Goal: Transaction & Acquisition: Purchase product/service

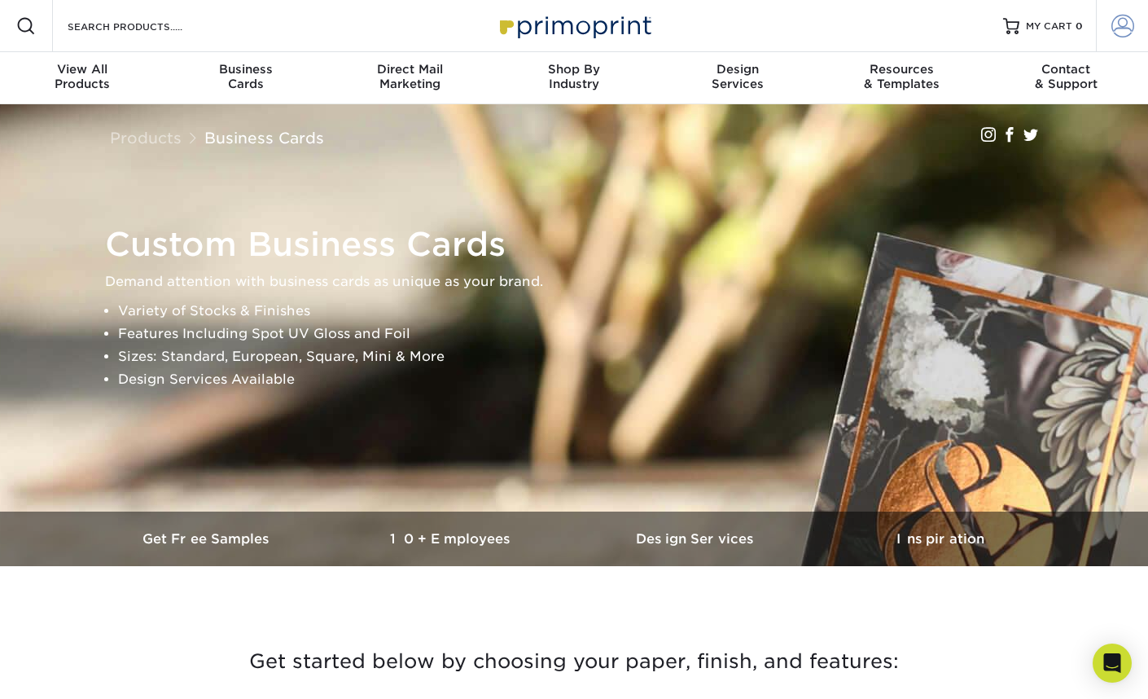
click at [1118, 24] on span at bounding box center [1123, 26] width 23 height 23
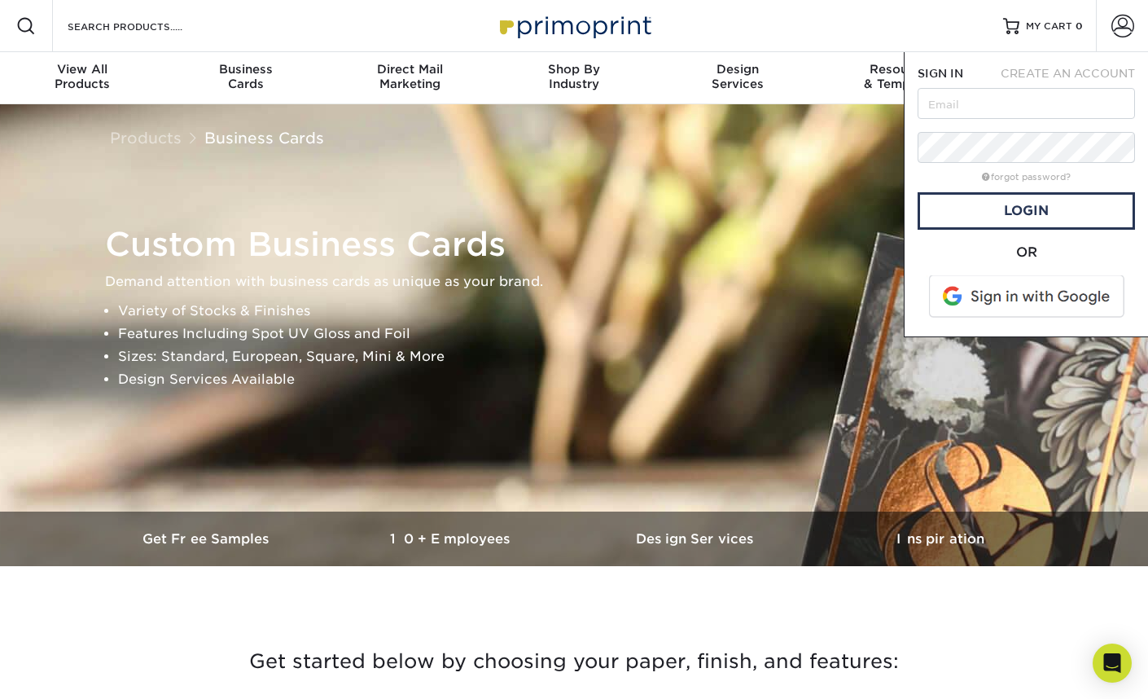
click at [1058, 67] on span "CREATE AN ACCOUNT" at bounding box center [1068, 73] width 134 height 13
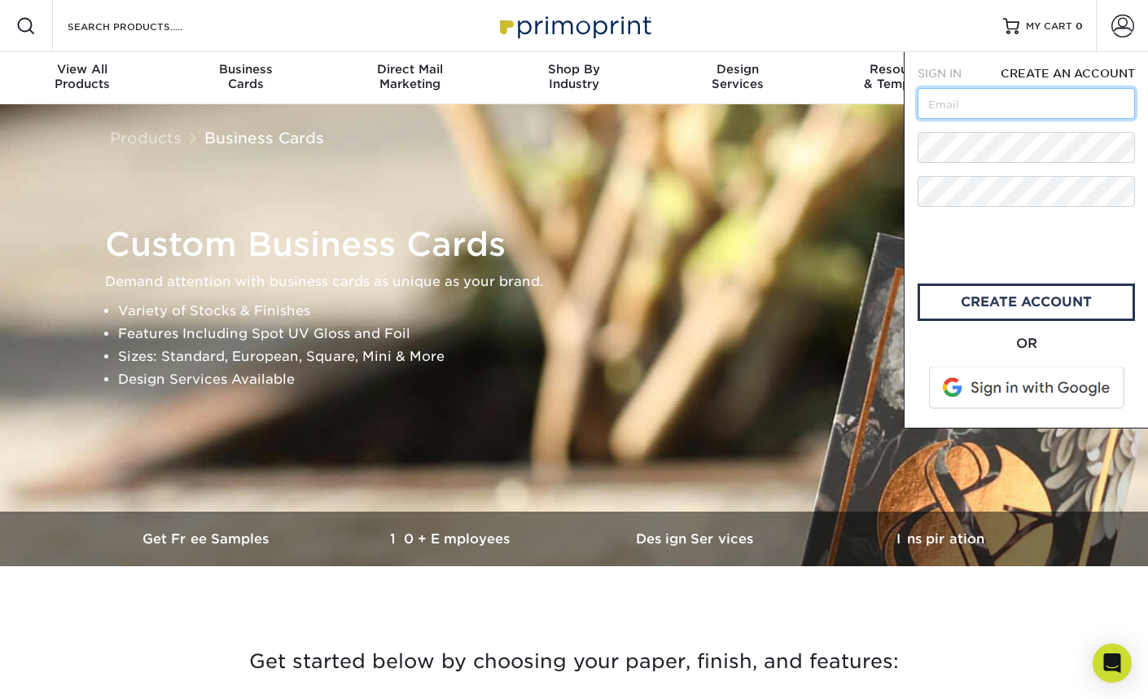
click at [1024, 103] on input "text" at bounding box center [1026, 103] width 217 height 31
type input "A"
type input "alyce@dannerlawfirm.com"
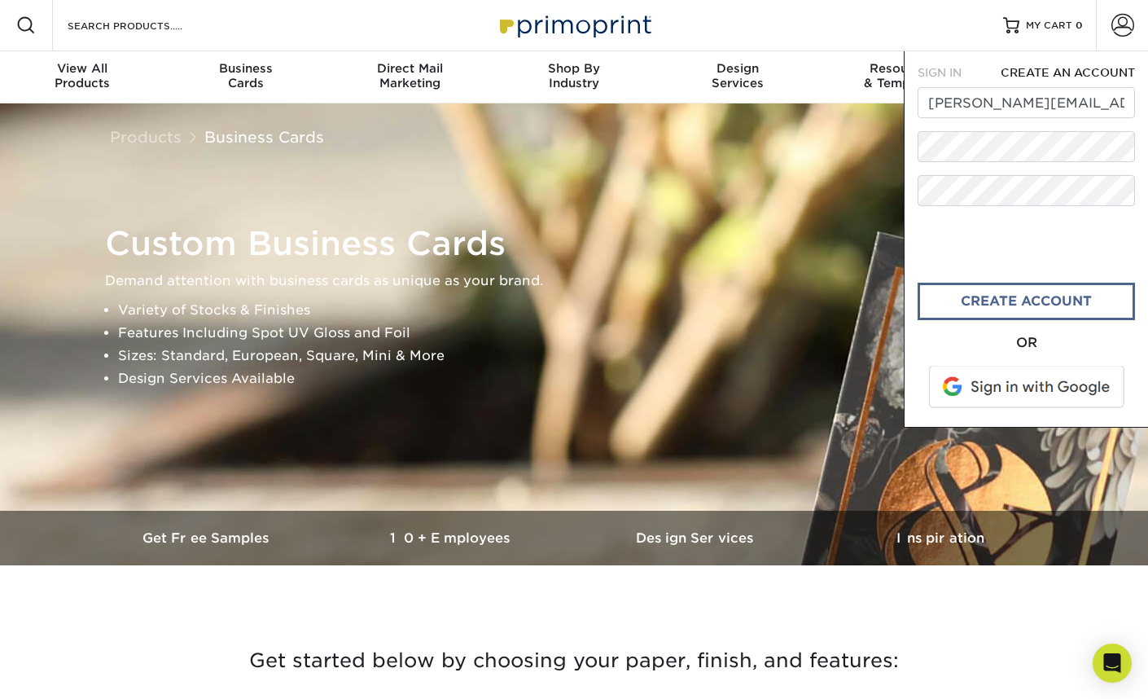
scroll to position [3, 1]
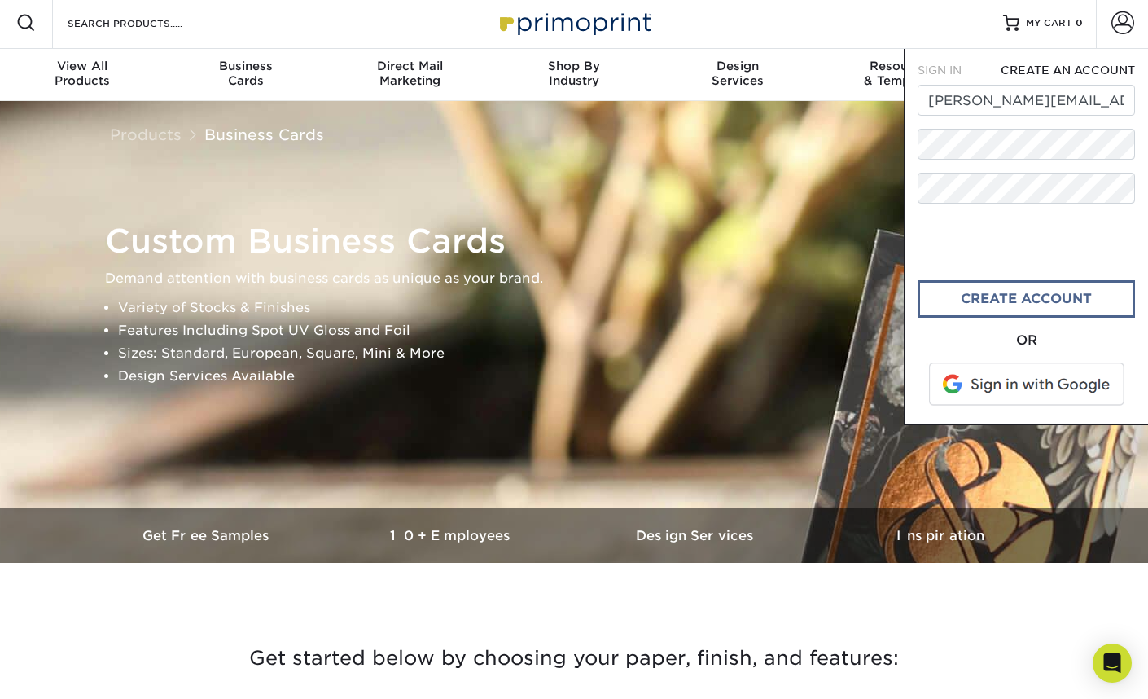
click at [1014, 307] on link "create account" at bounding box center [1026, 298] width 217 height 37
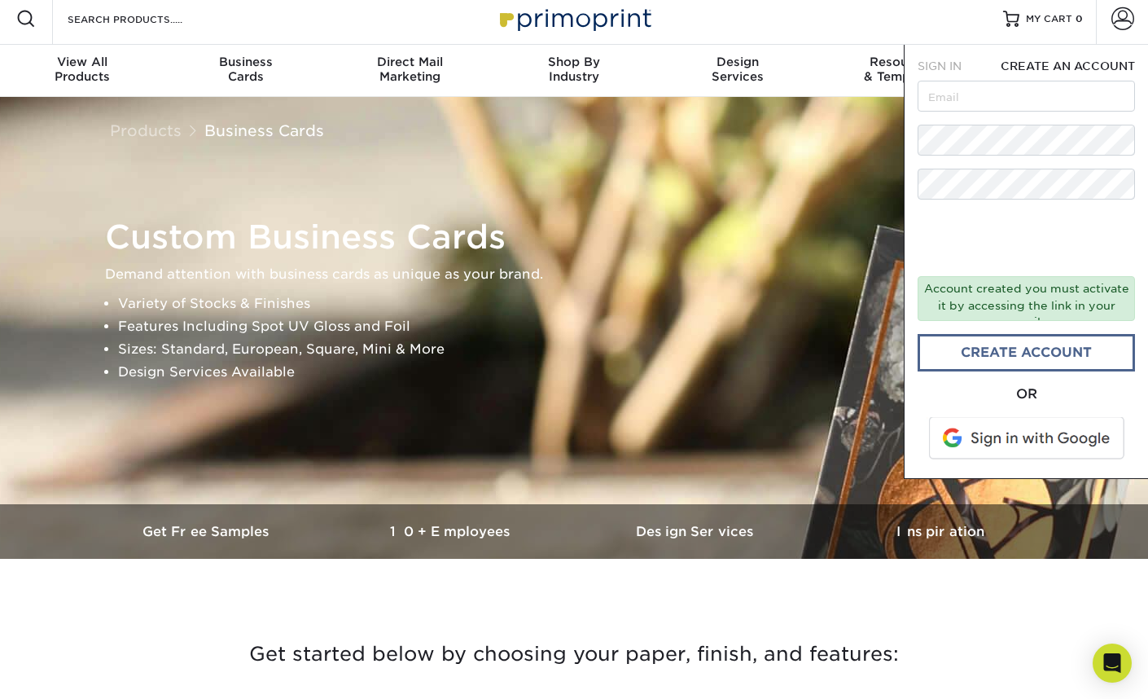
scroll to position [9, 0]
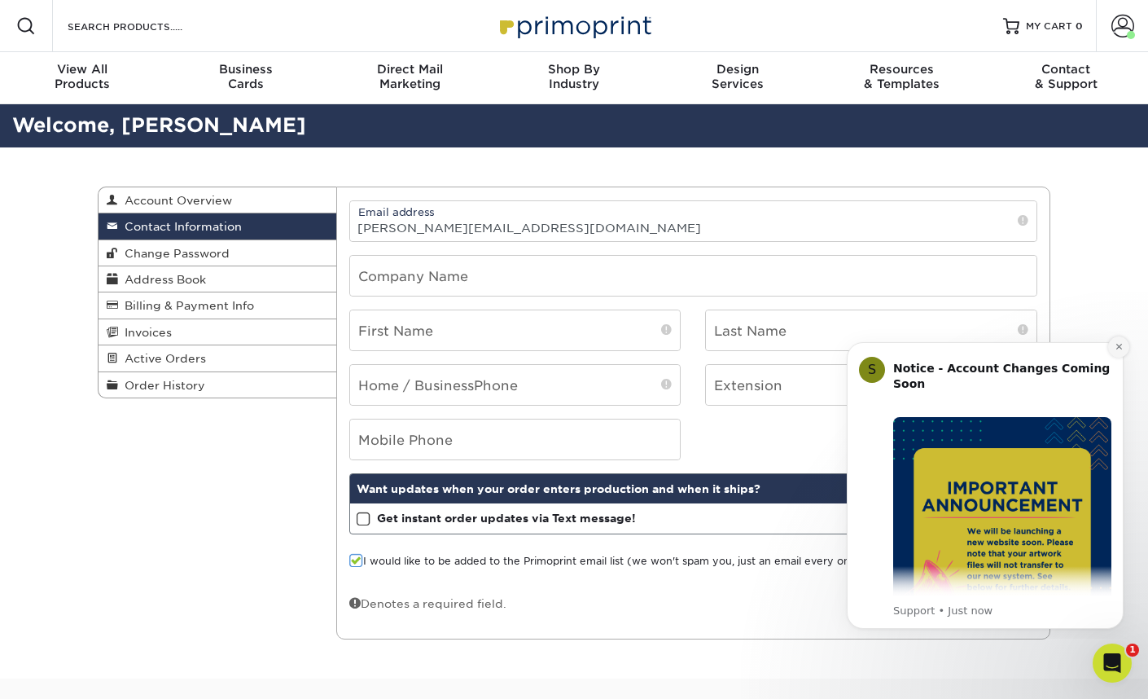
click at [1120, 349] on icon "Dismiss notification" at bounding box center [1119, 346] width 9 height 9
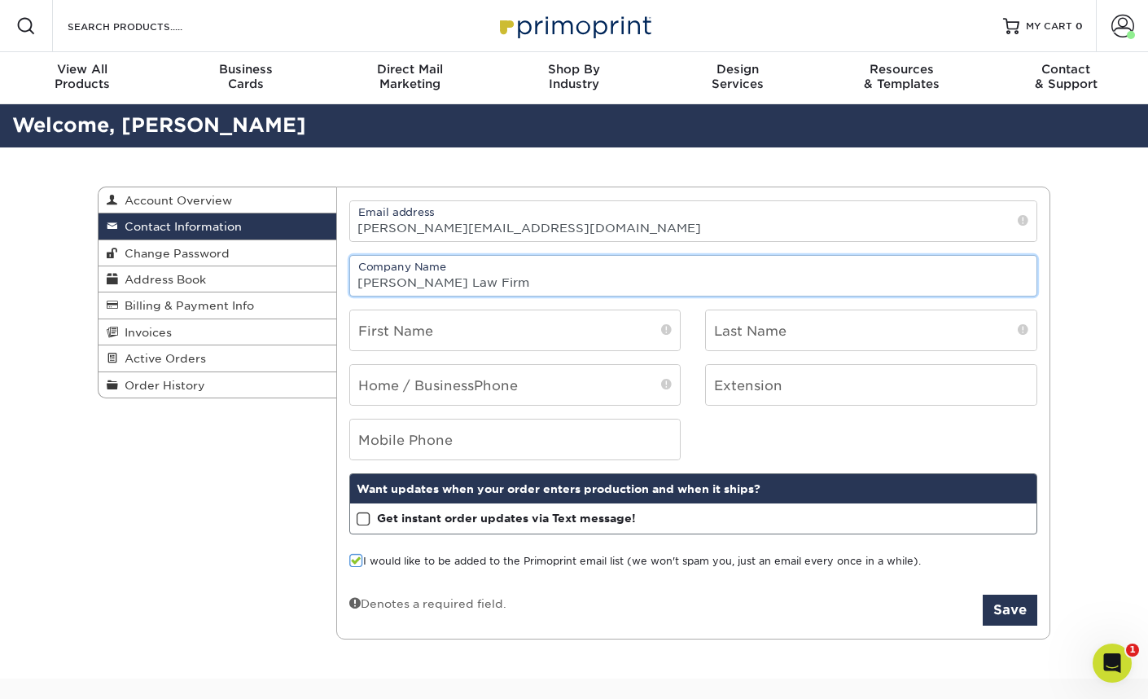
type input "[PERSON_NAME] Law Firm"
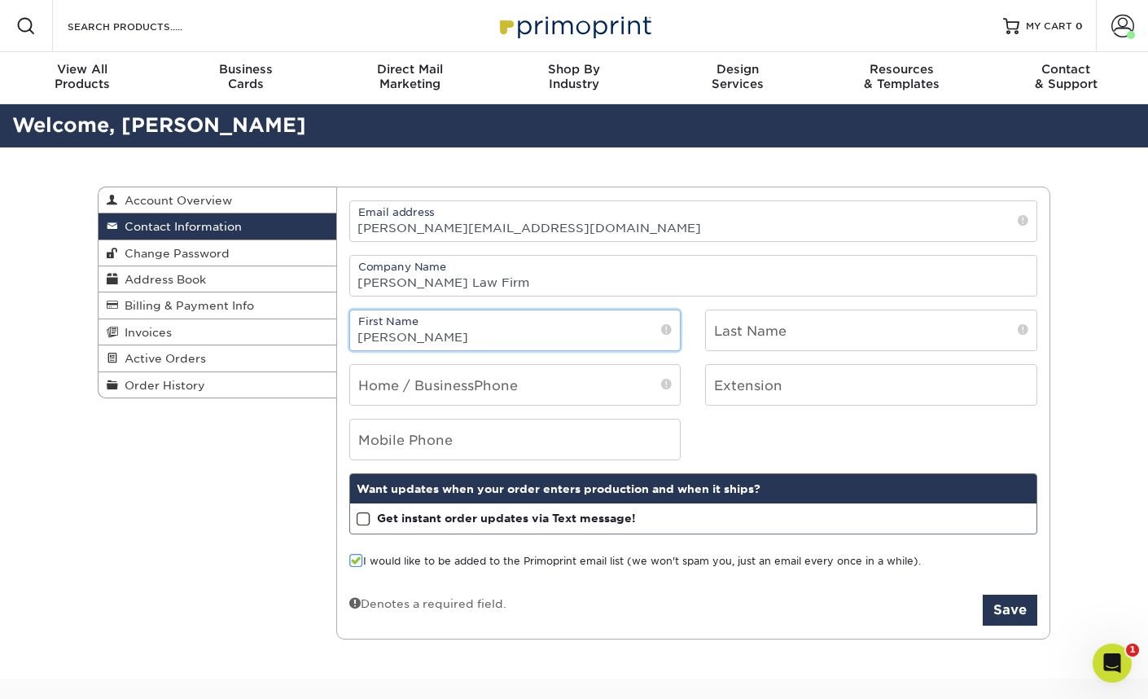
type input "[PERSON_NAME]"
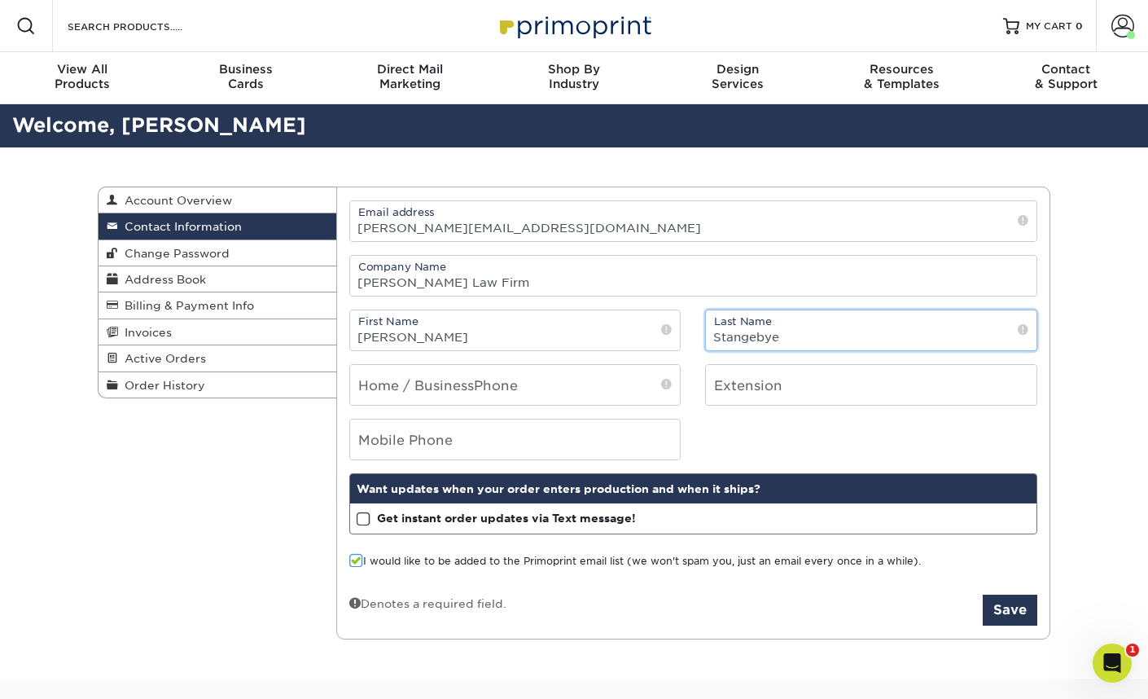
type input "Stangebye"
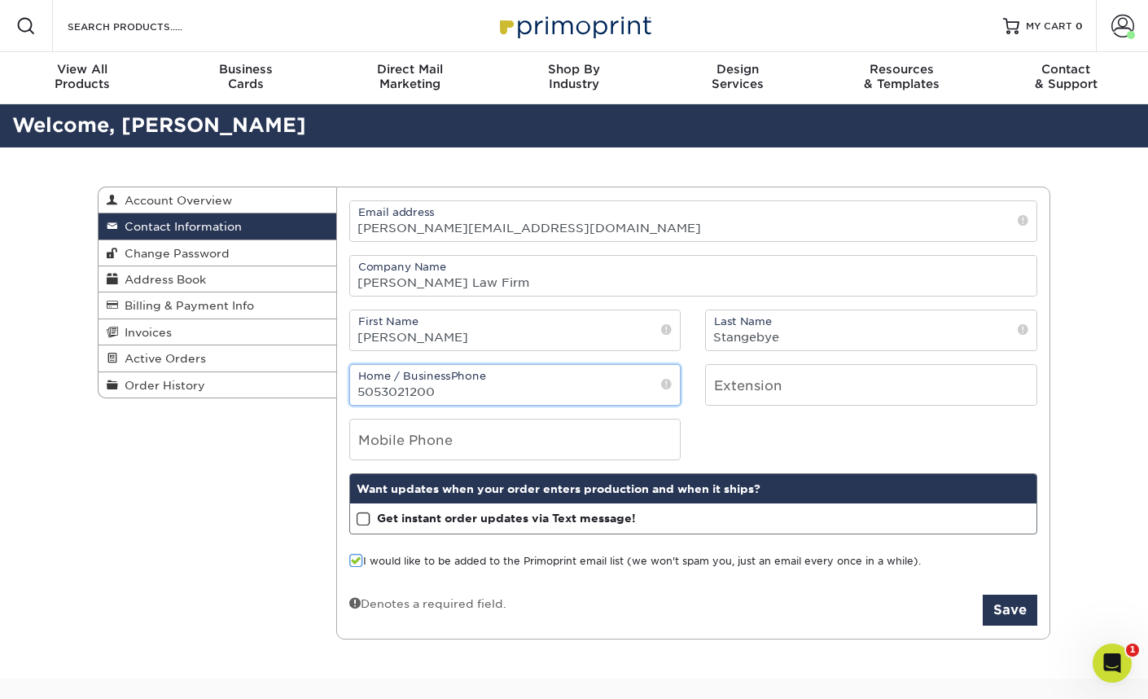
type input "5053021200"
click at [746, 423] on div "Mobile Phone" at bounding box center [693, 440] width 713 height 42
click at [1013, 615] on button "Save" at bounding box center [1010, 610] width 55 height 31
click at [179, 195] on span "Account Overview" at bounding box center [175, 200] width 114 height 13
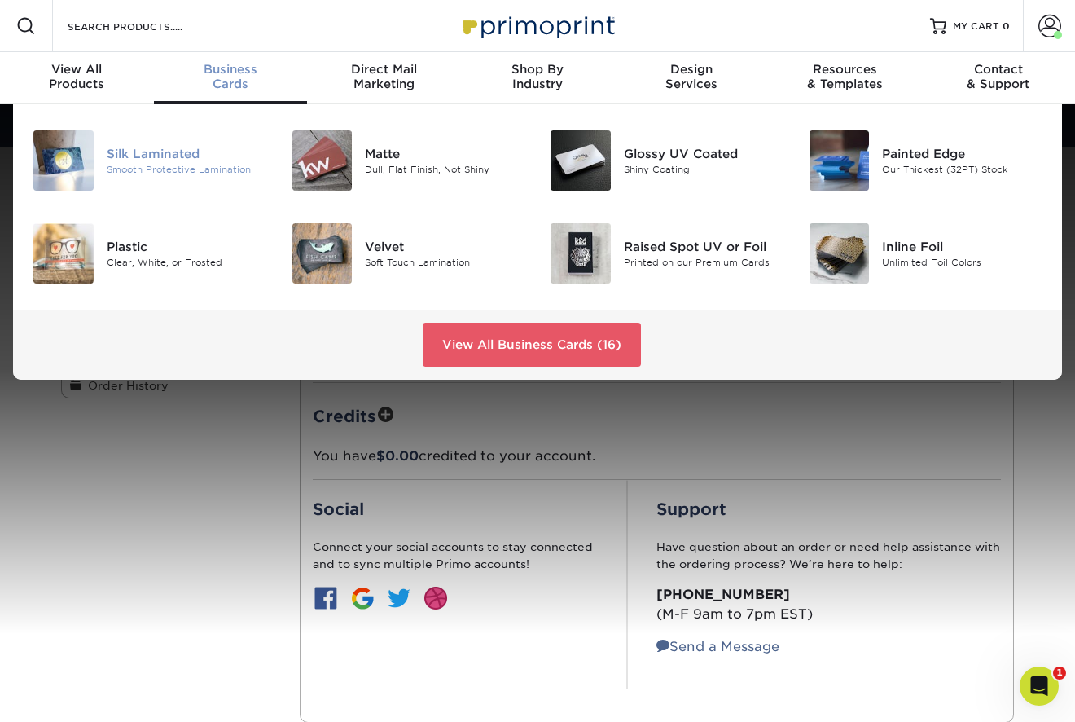
click at [170, 148] on div "Silk Laminated" at bounding box center [187, 154] width 160 height 18
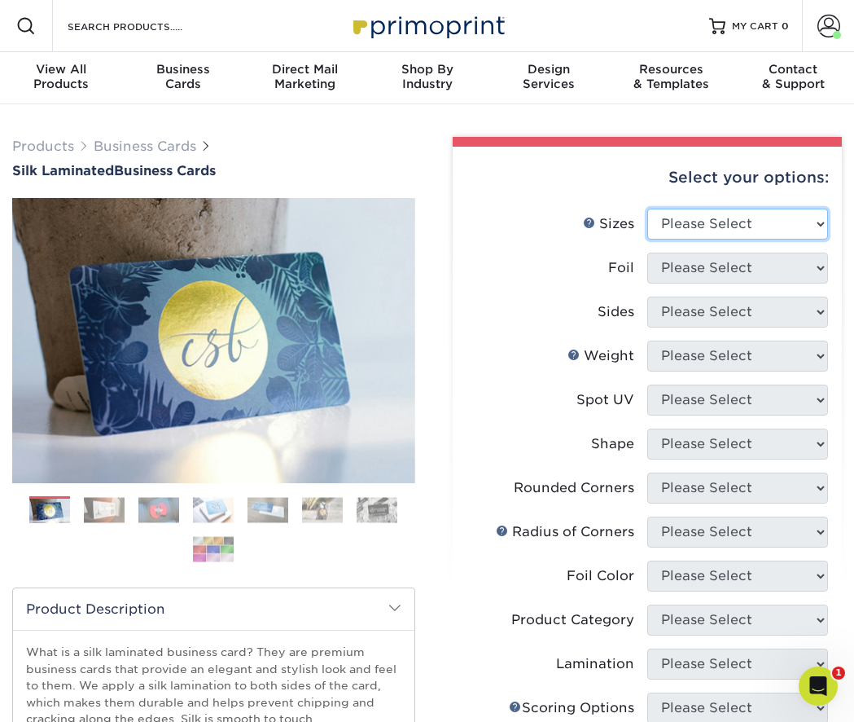
select select "2.00x3.50"
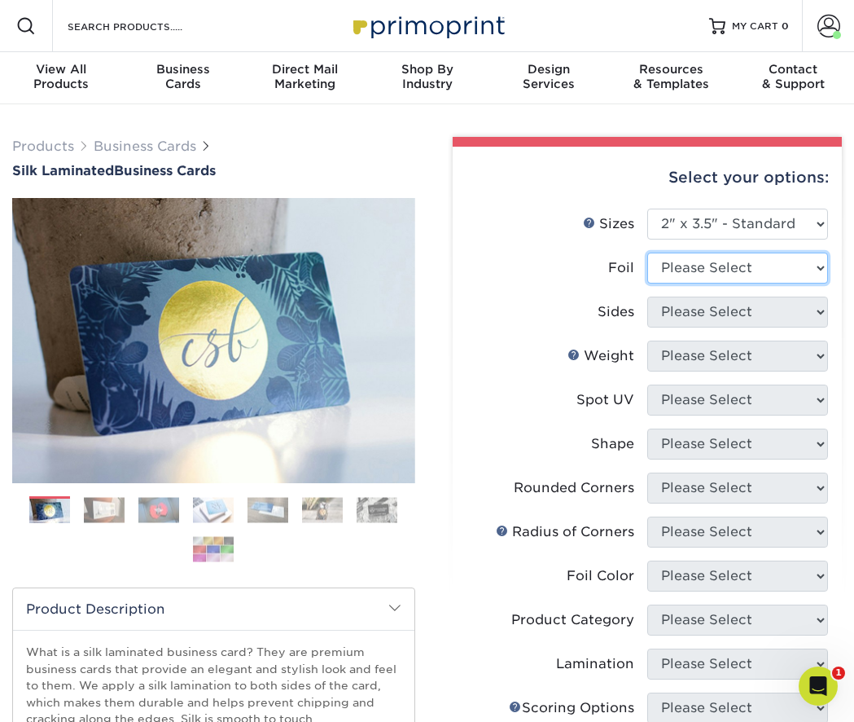
select select "0"
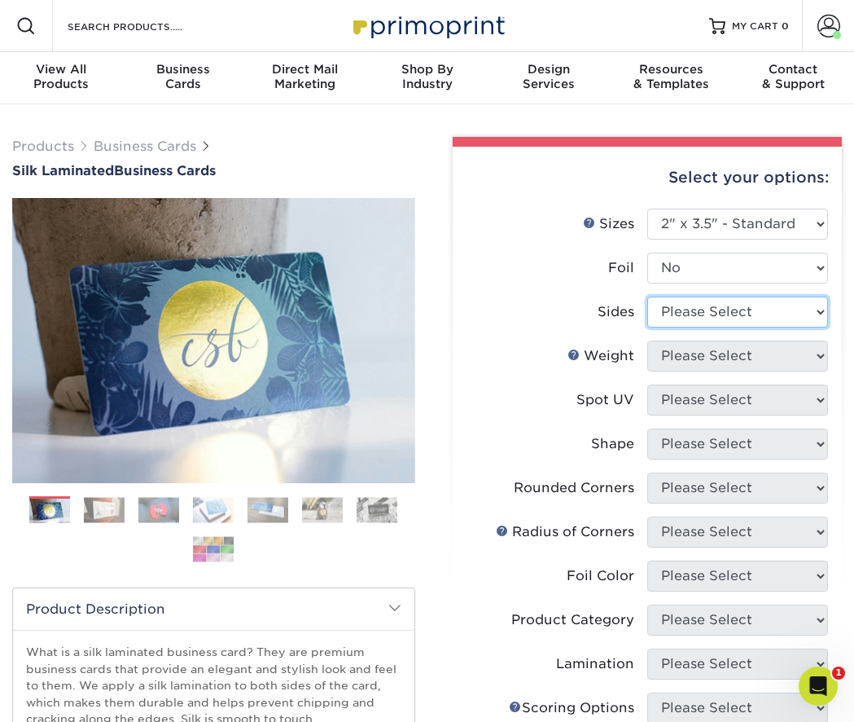
select select "13abbda7-1d64-4f25-8bb2-c179b224825d"
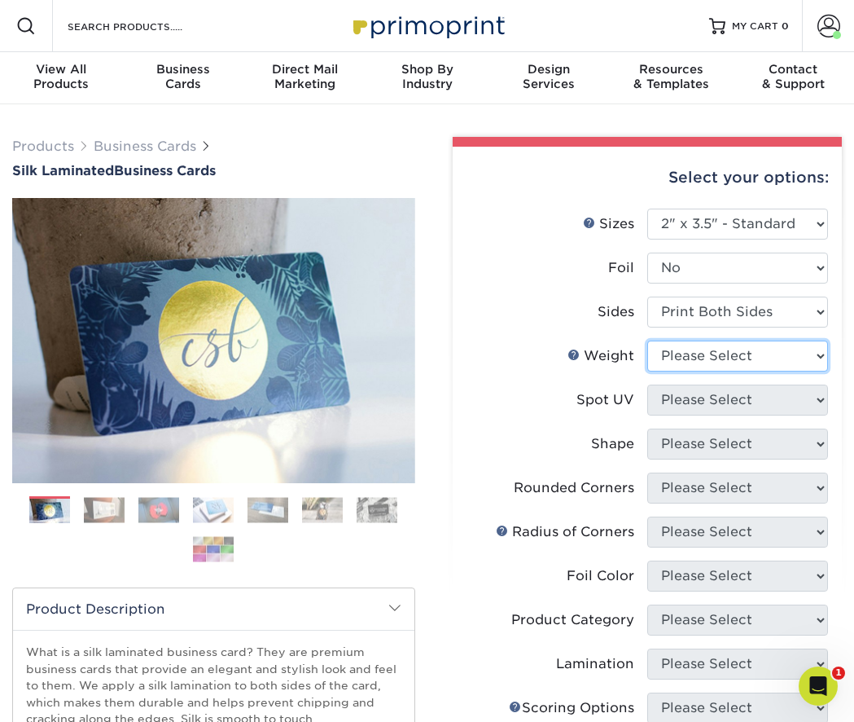
select select "16PT"
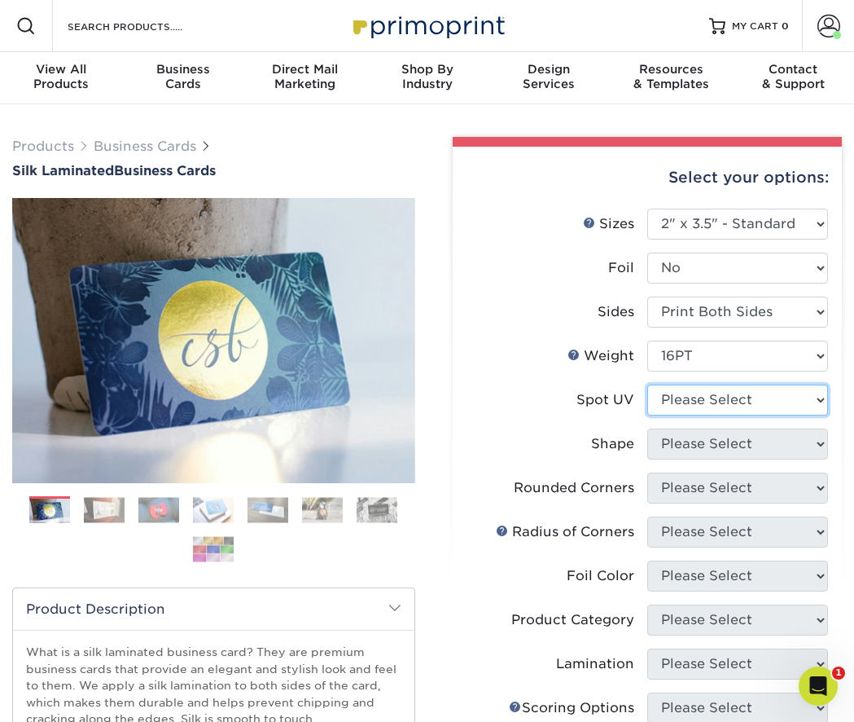
scroll to position [2, 0]
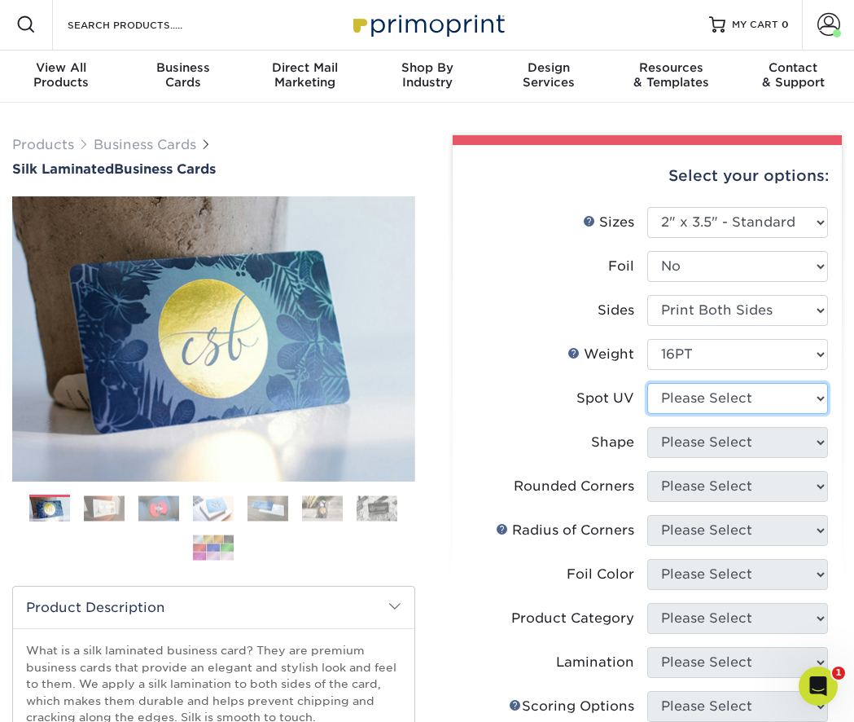
select select "0"
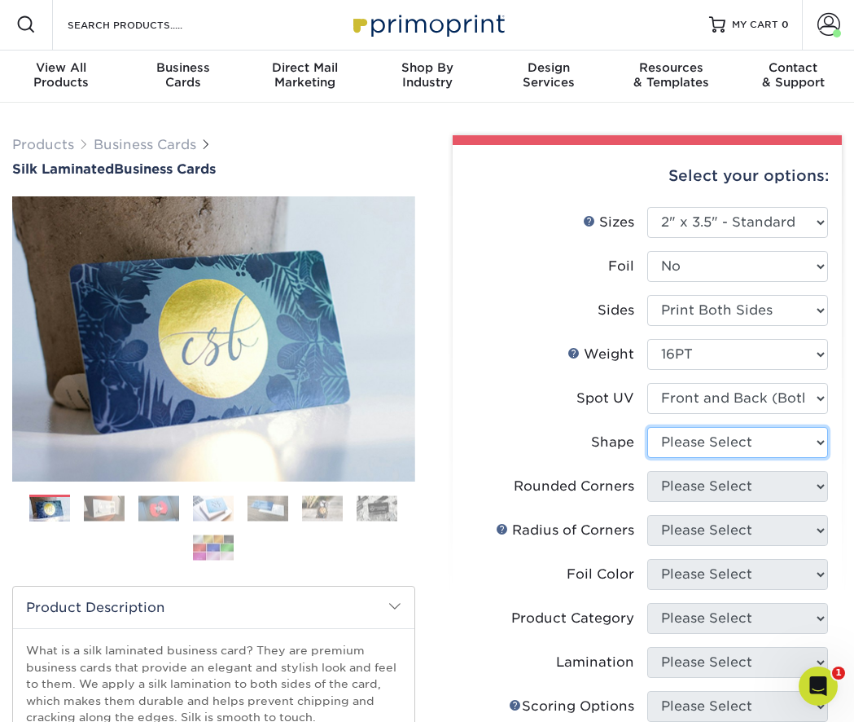
select select "standard"
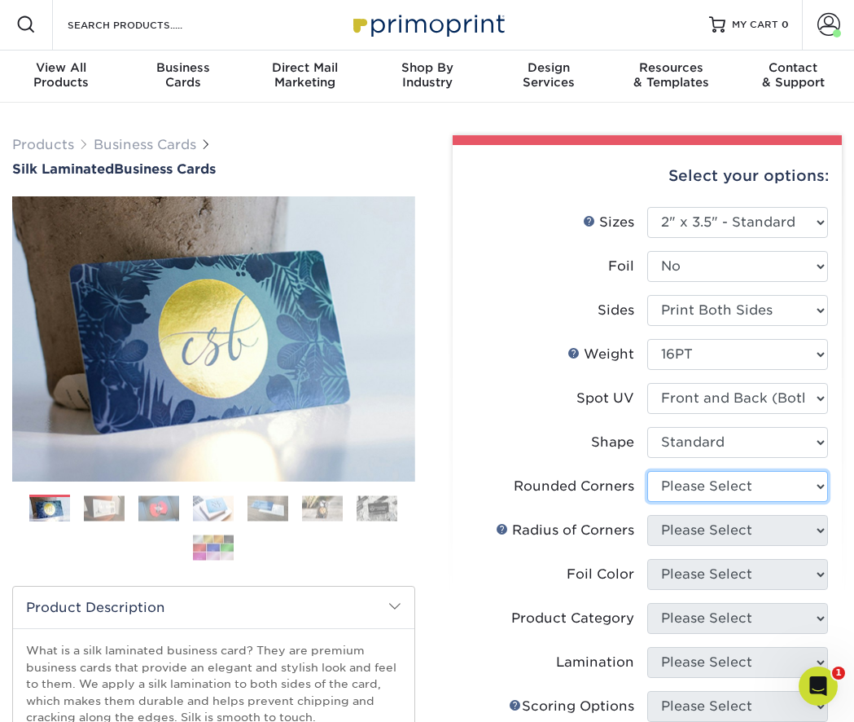
select select "0"
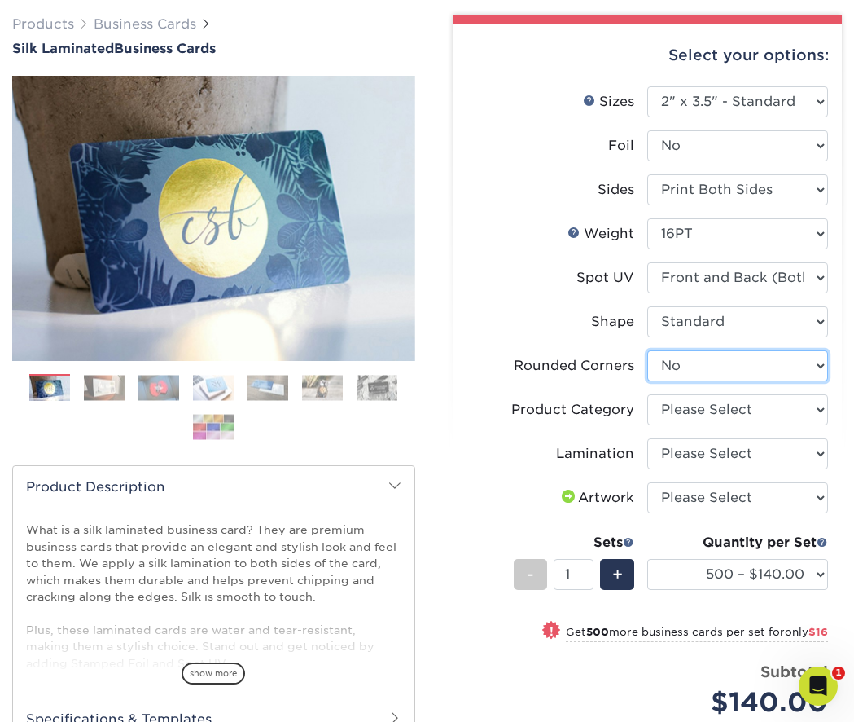
scroll to position [129, 0]
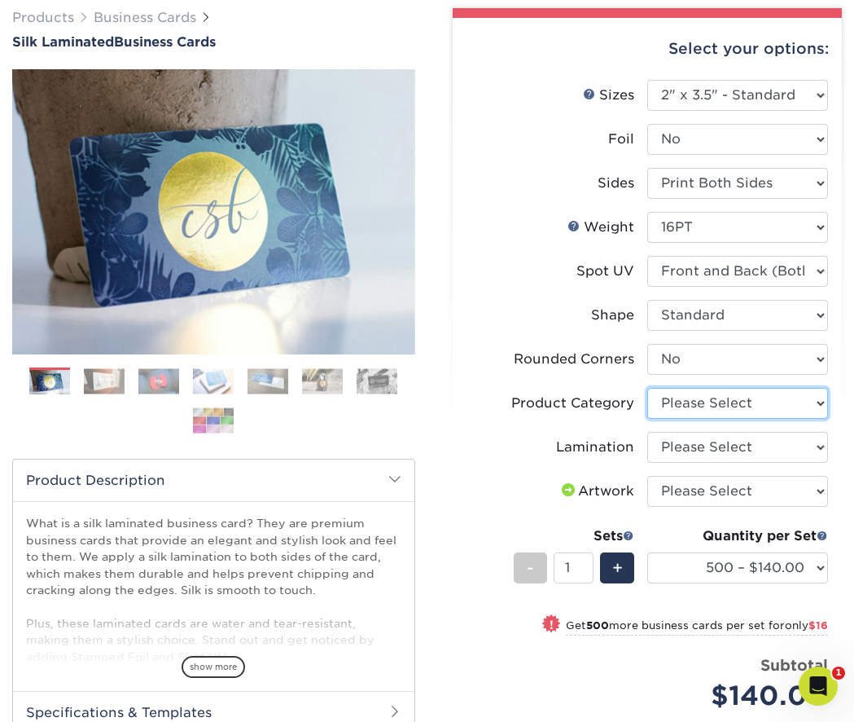
select select "3b5148f1-0588-4f88-a218-97bcfdce65c1"
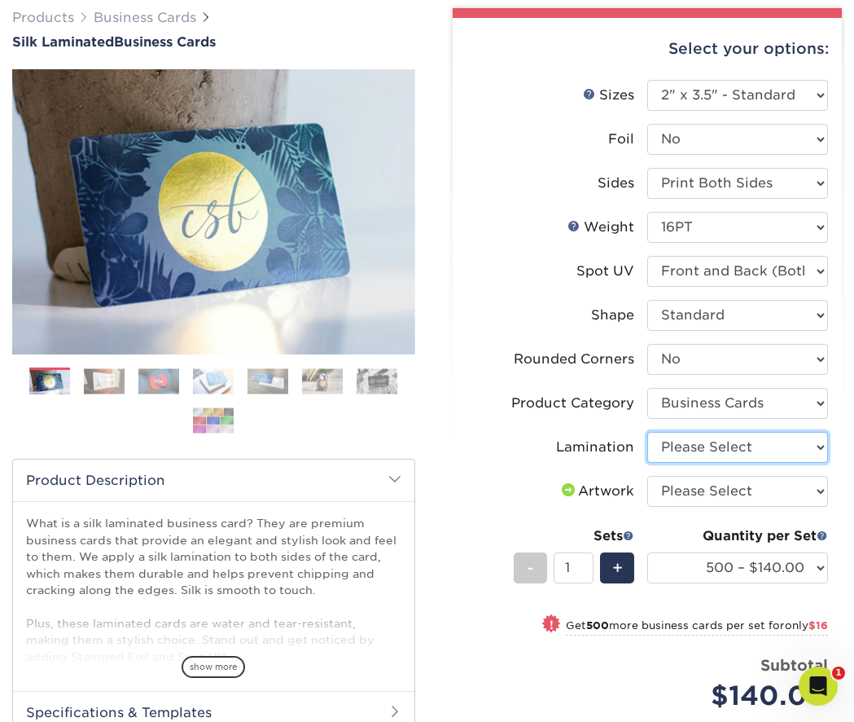
select select "ccacb42f-45f7-42d3-bbd3-7c8421cf37f0"
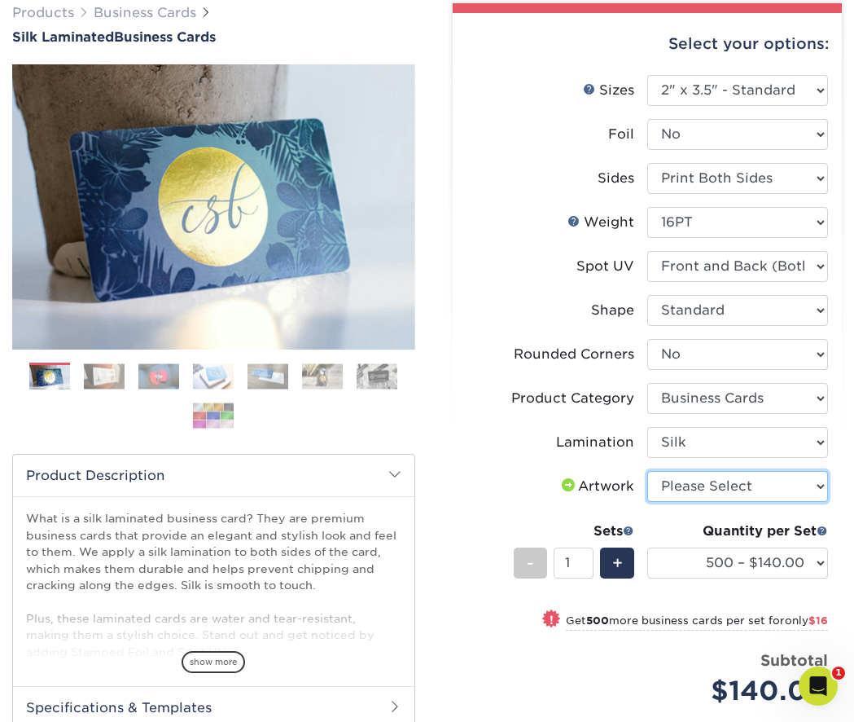
scroll to position [134, 0]
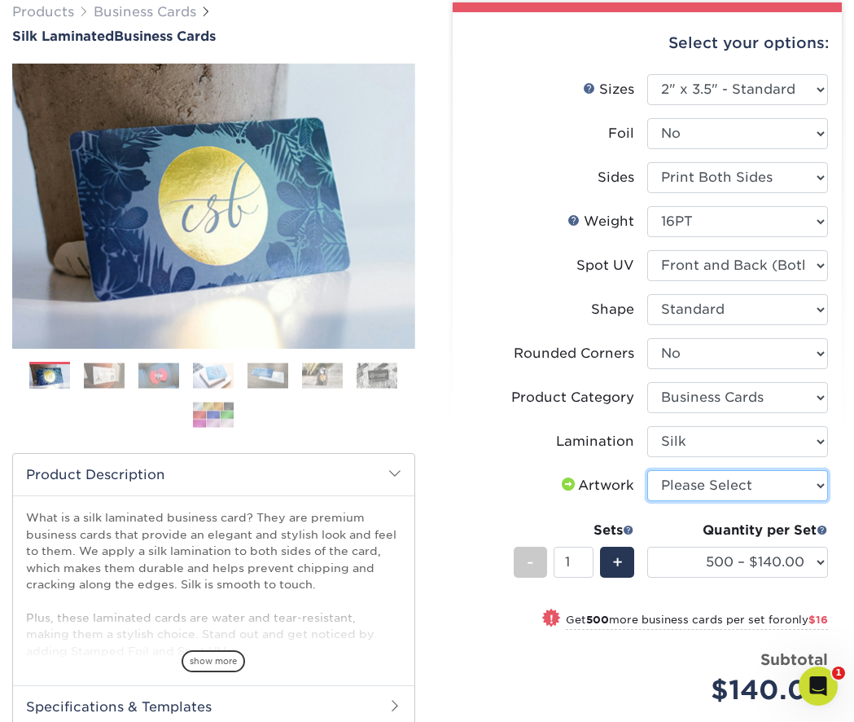
select select "upload"
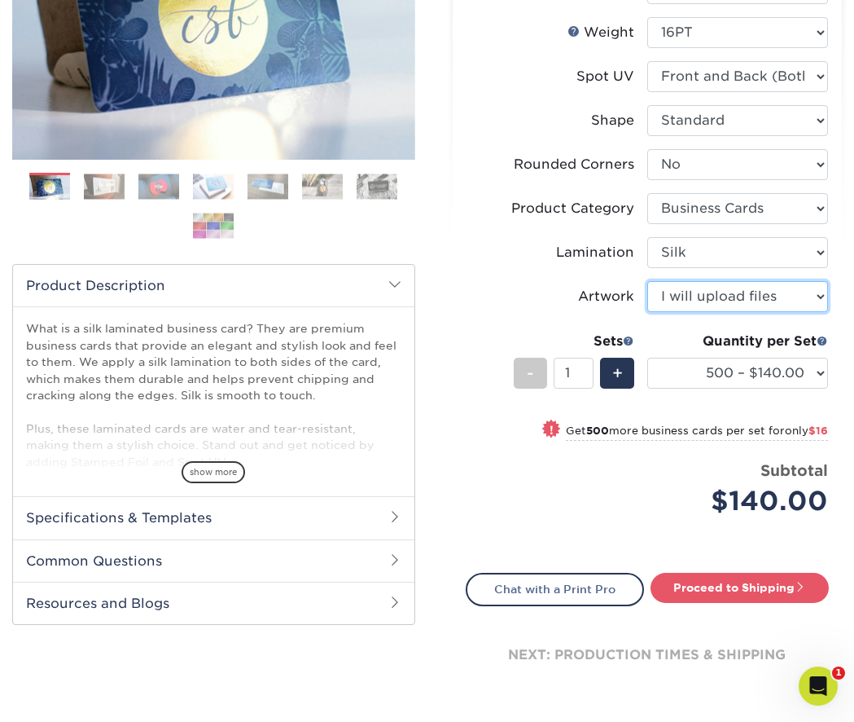
scroll to position [333, 0]
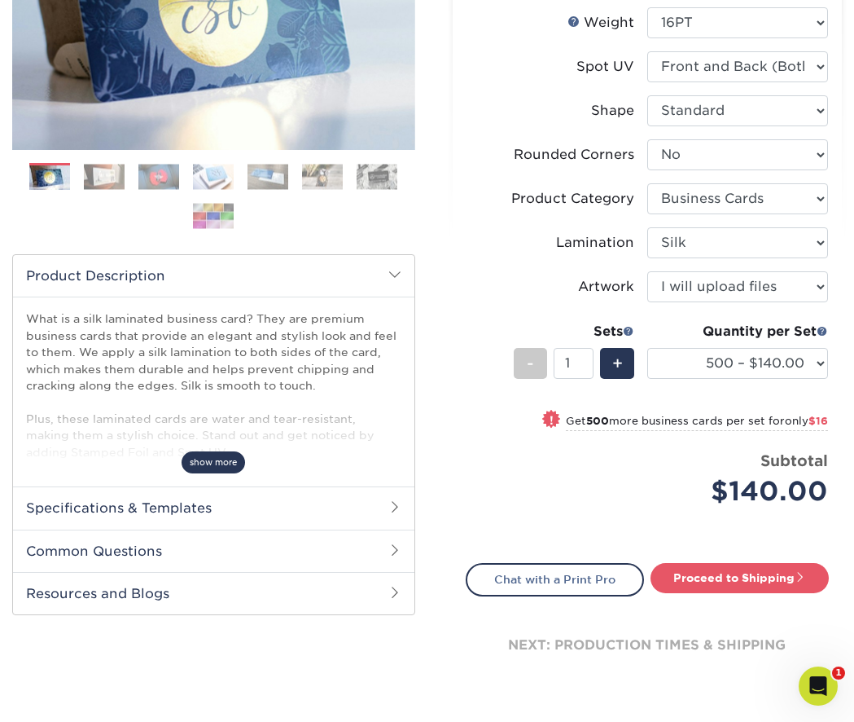
click at [213, 462] on span "show more" at bounding box center [214, 462] width 64 height 22
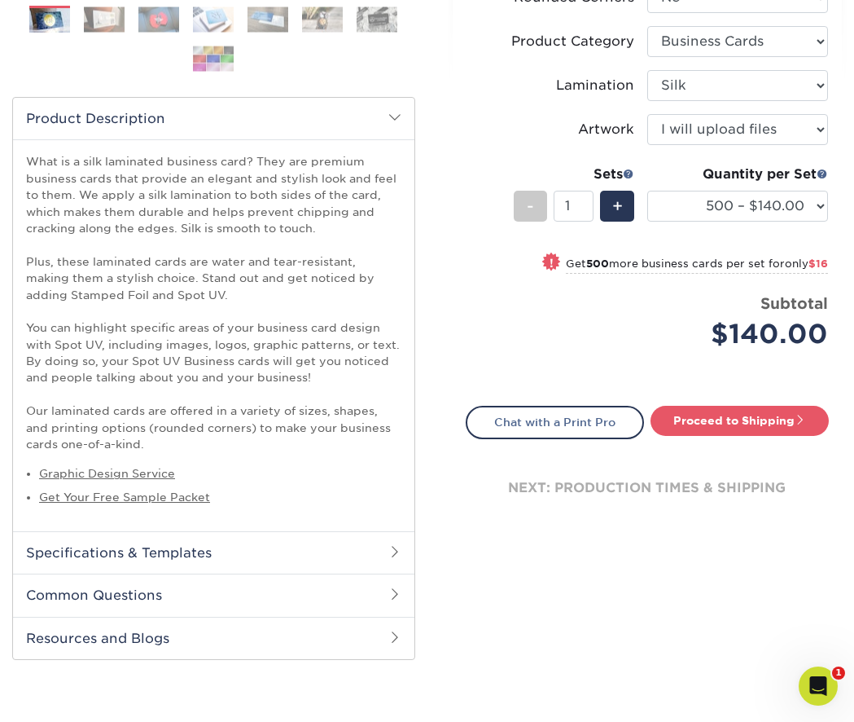
scroll to position [492, 0]
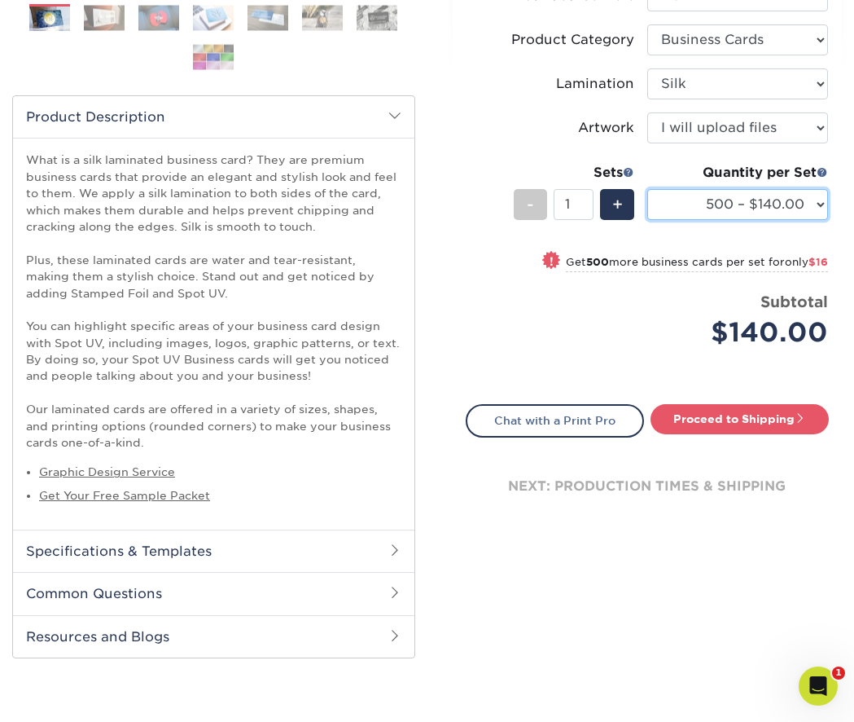
select select "1000 – $156.00"
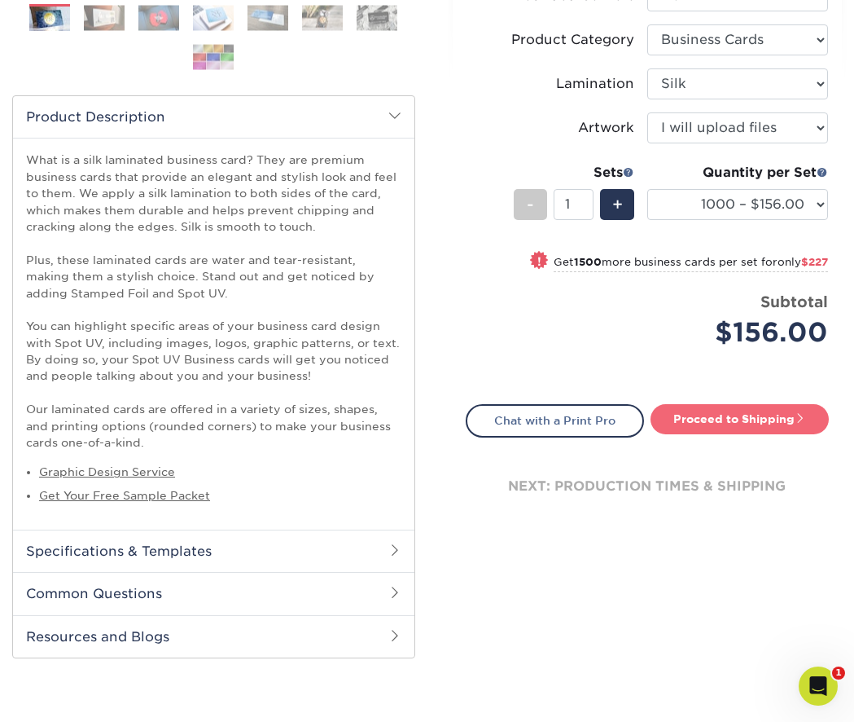
click at [760, 418] on link "Proceed to Shipping" at bounding box center [740, 418] width 178 height 29
type input "Set 1"
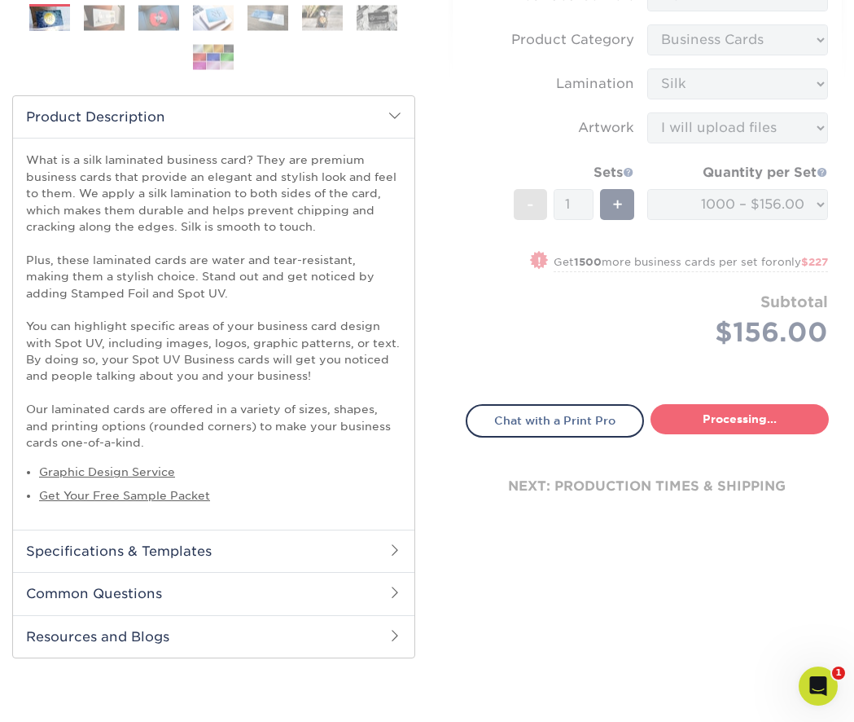
select select "cb454609-49fa-4780-9579-c9522ab991d3"
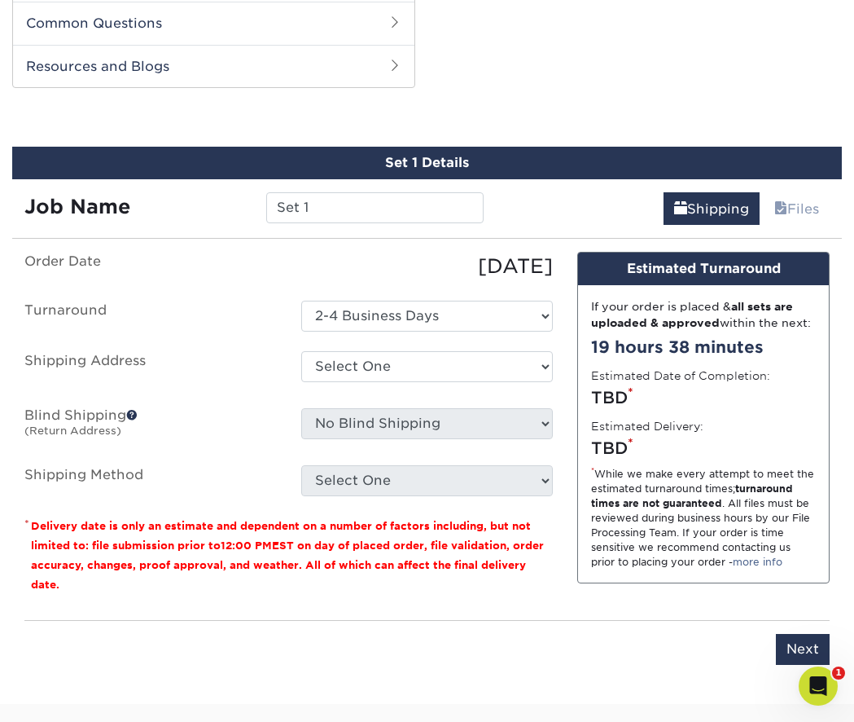
scroll to position [1063, 0]
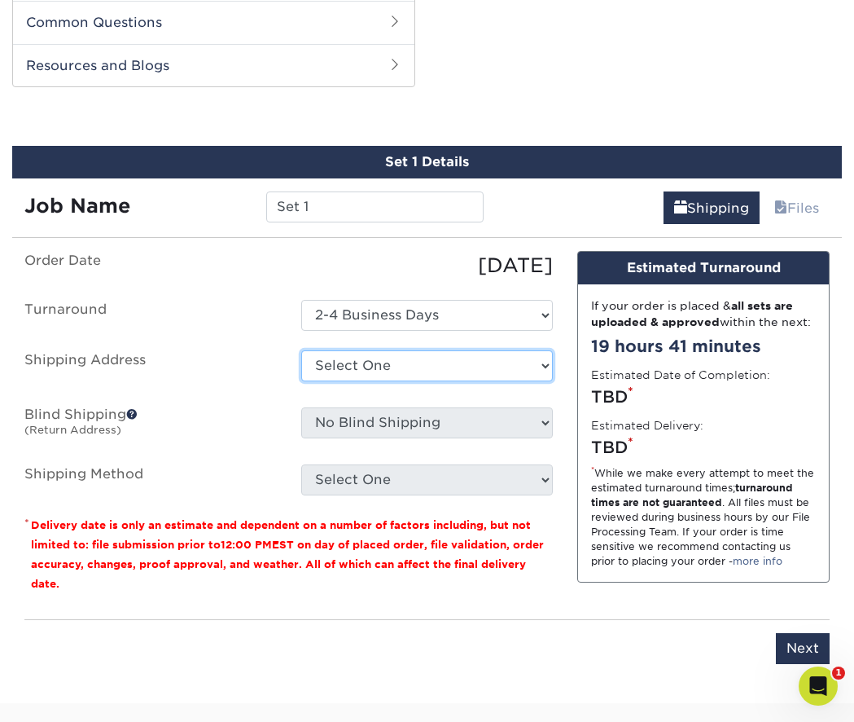
select select "newaddress"
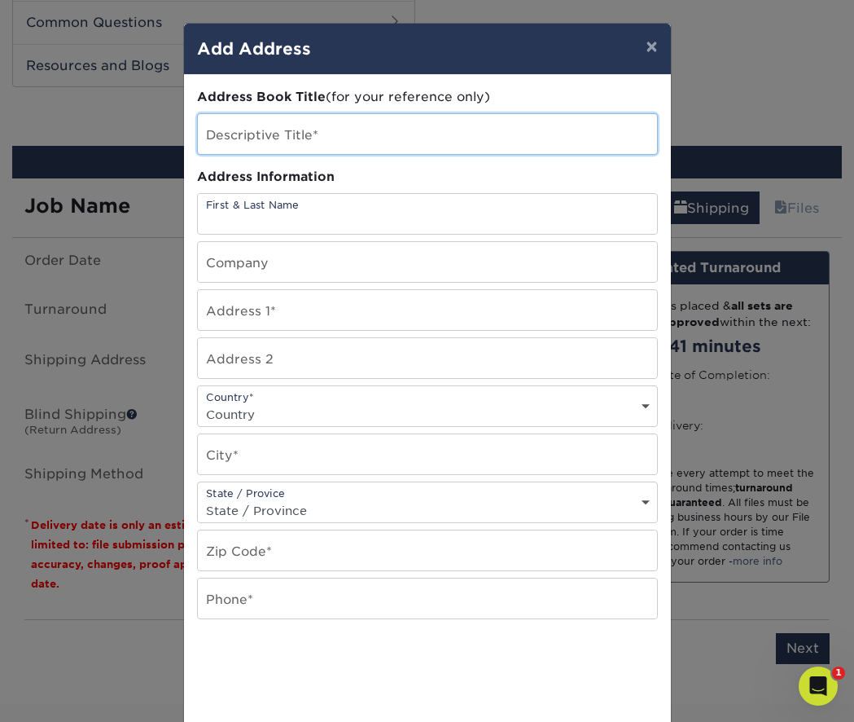
click at [294, 140] on input "text" at bounding box center [427, 134] width 459 height 40
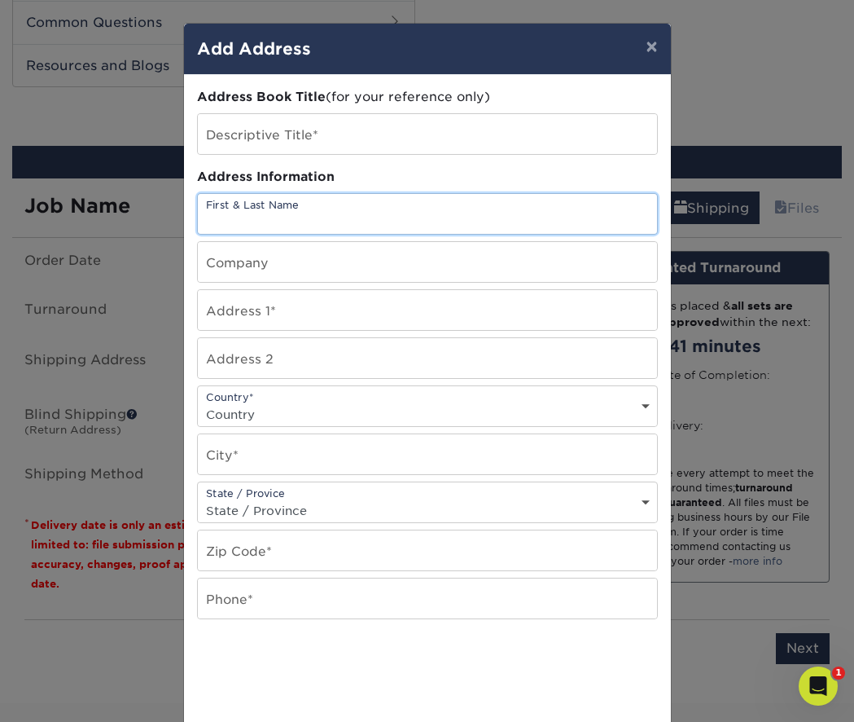
click at [247, 215] on input "text" at bounding box center [427, 214] width 459 height 40
type input "m"
click at [235, 220] on input "[PERSON_NAME]" at bounding box center [427, 214] width 459 height 40
type input "[PERSON_NAME]"
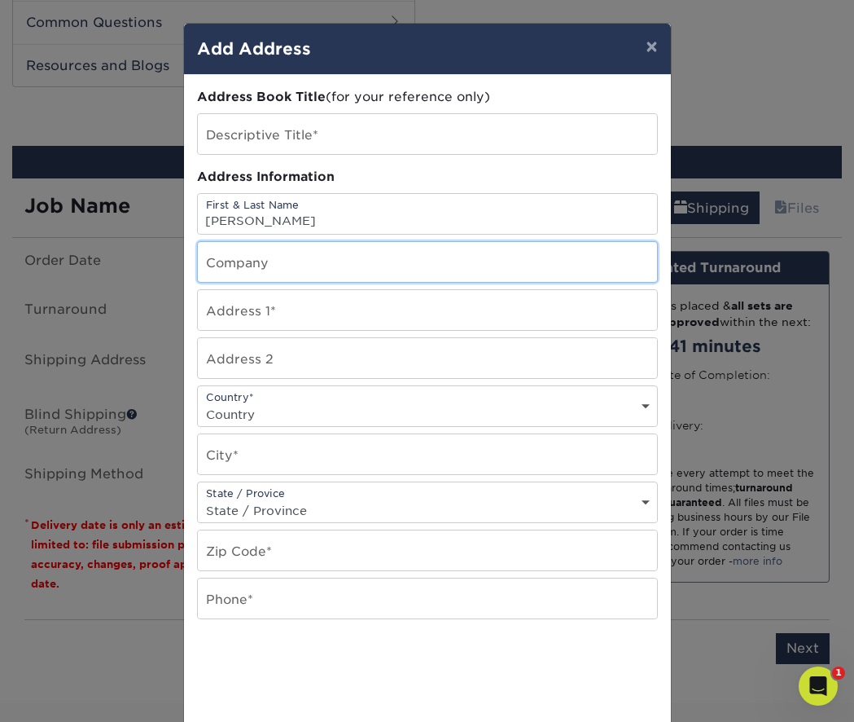
click at [242, 263] on input "text" at bounding box center [427, 262] width 459 height 40
type input "[PERSON_NAME] Law Firm"
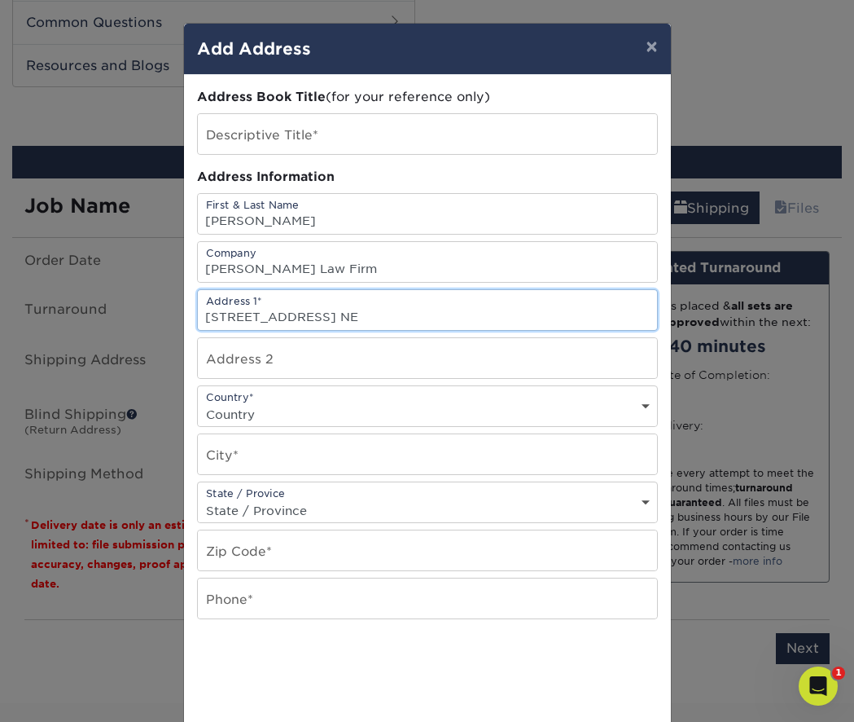
type input "[STREET_ADDRESS] NE"
select select "US"
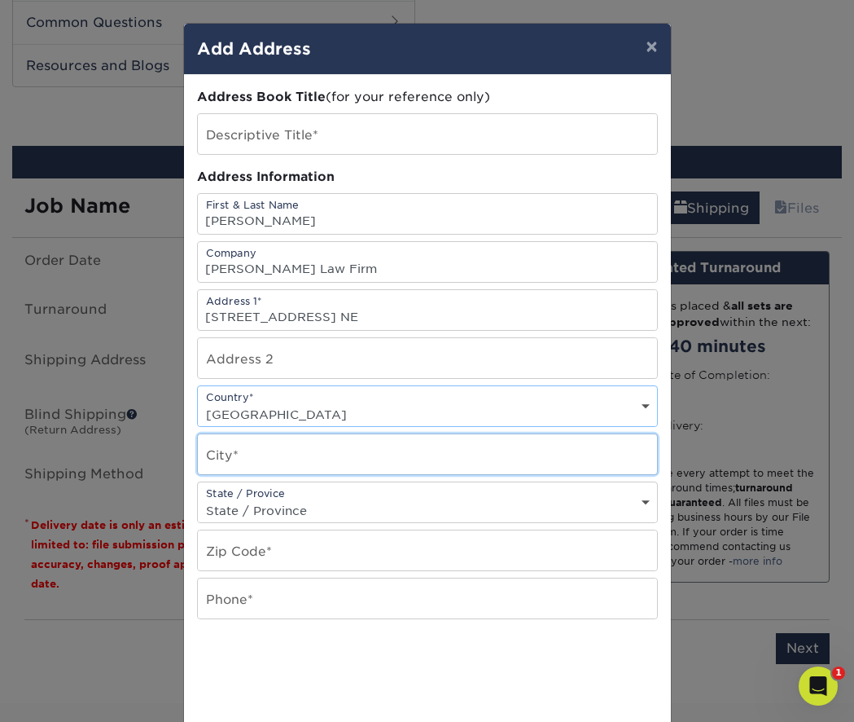
click at [254, 459] on input "text" at bounding box center [427, 454] width 459 height 40
type input "[GEOGRAPHIC_DATA]"
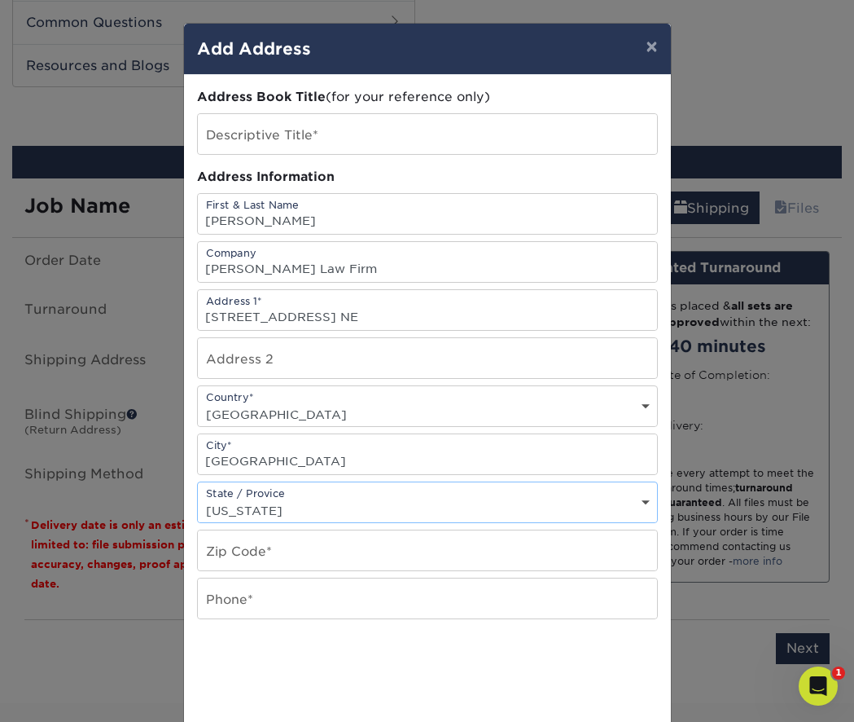
select select "NM"
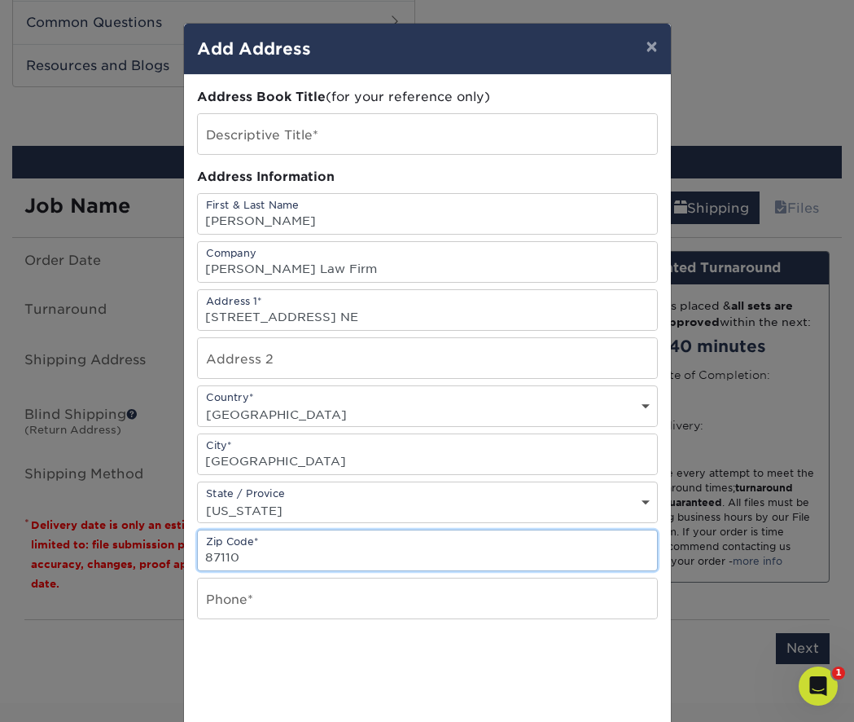
type input "87110"
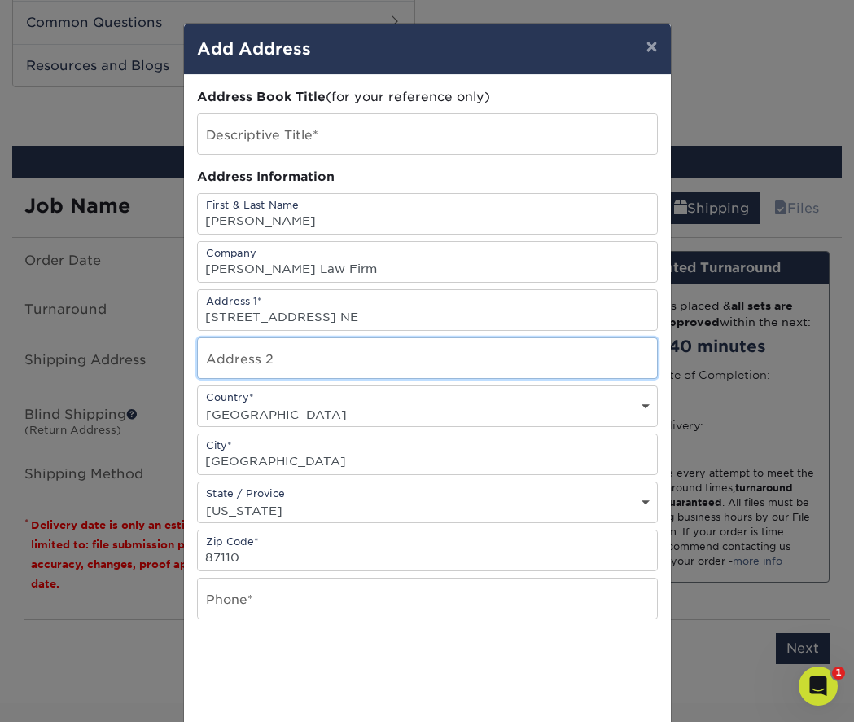
click at [228, 366] on input "text" at bounding box center [427, 358] width 459 height 40
type input "Suite D"
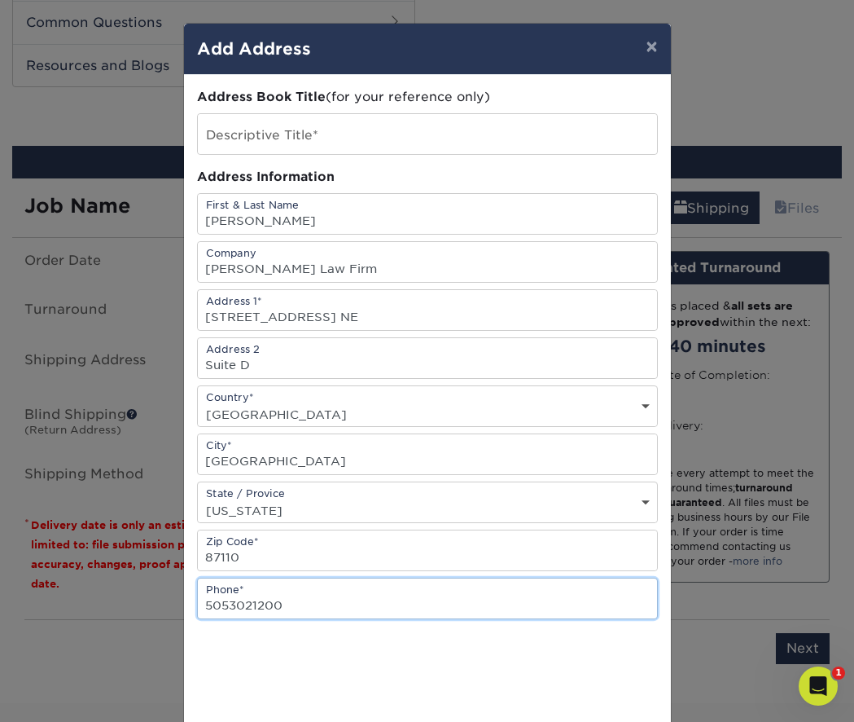
type input "5053021200"
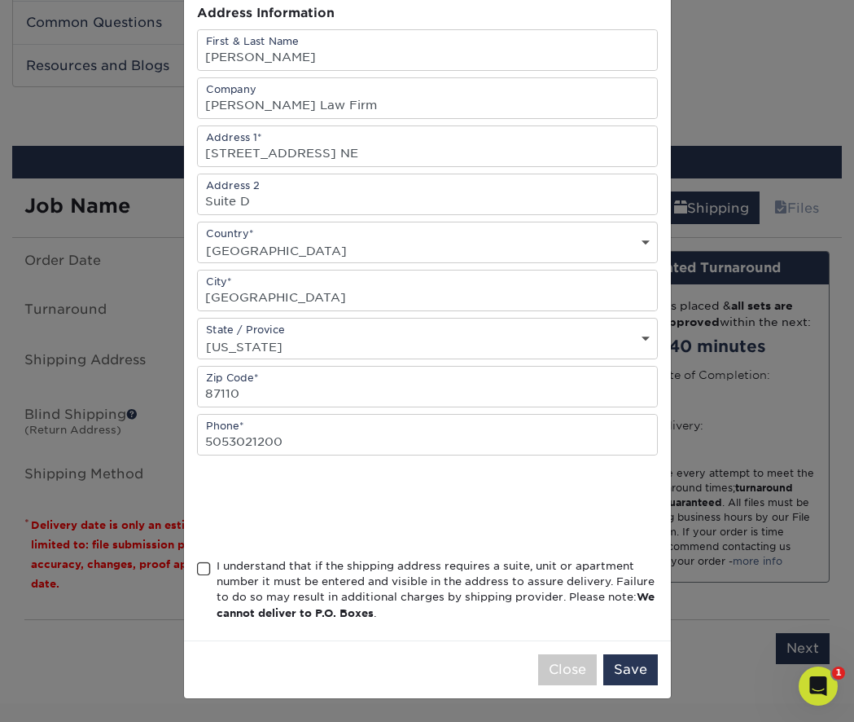
scroll to position [168, 0]
click at [217, 568] on div "I understand that if the shipping address requires a suite, unit or apartment n…" at bounding box center [437, 590] width 441 height 64
click at [0, 0] on input "I understand that if the shipping address requires a suite, unit or apartment n…" at bounding box center [0, 0] width 0 height 0
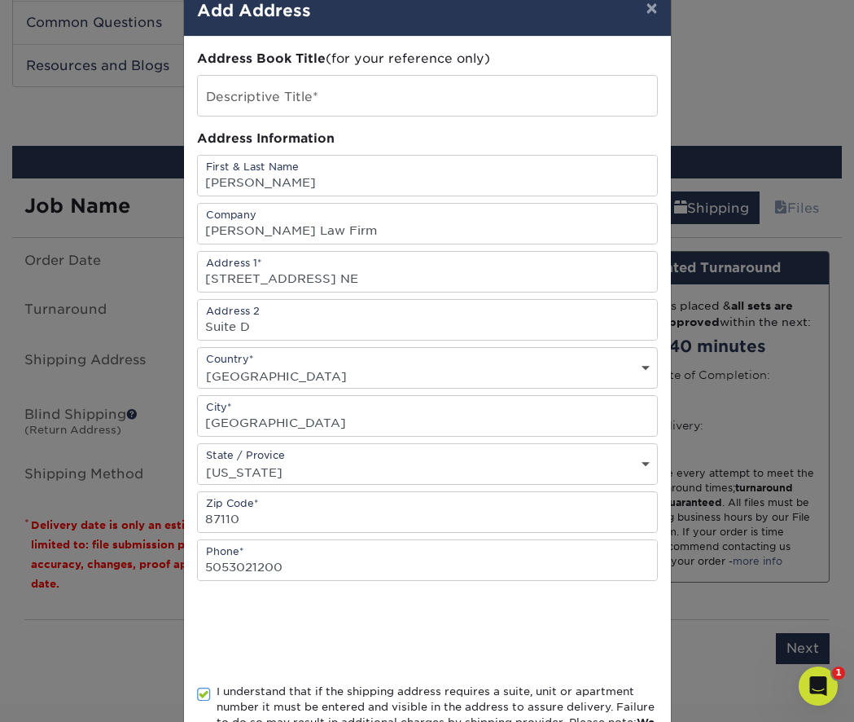
scroll to position [35, 0]
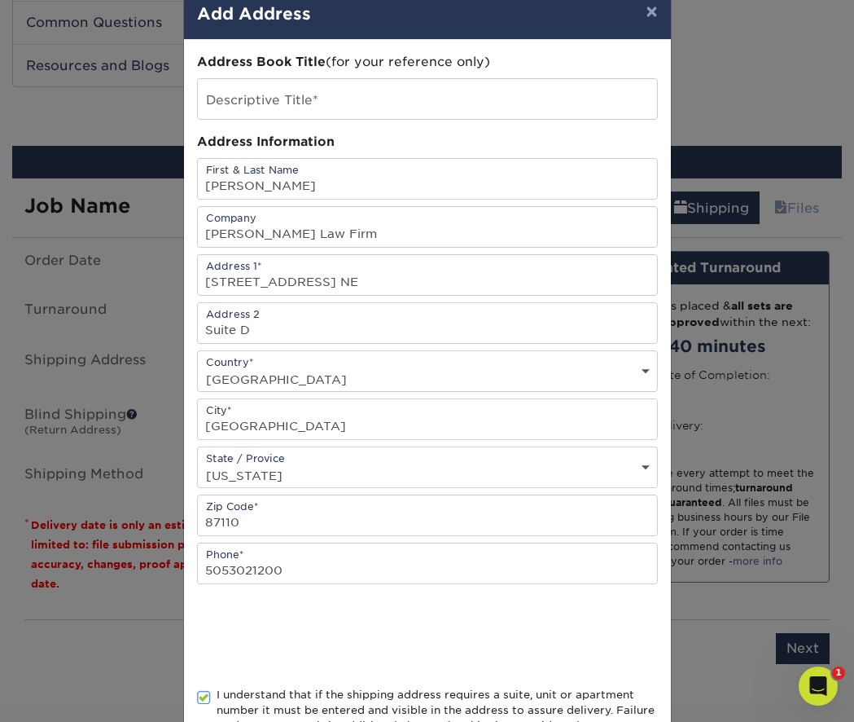
click at [264, 69] on div "Address Book Title (for your reference only)" at bounding box center [427, 62] width 461 height 19
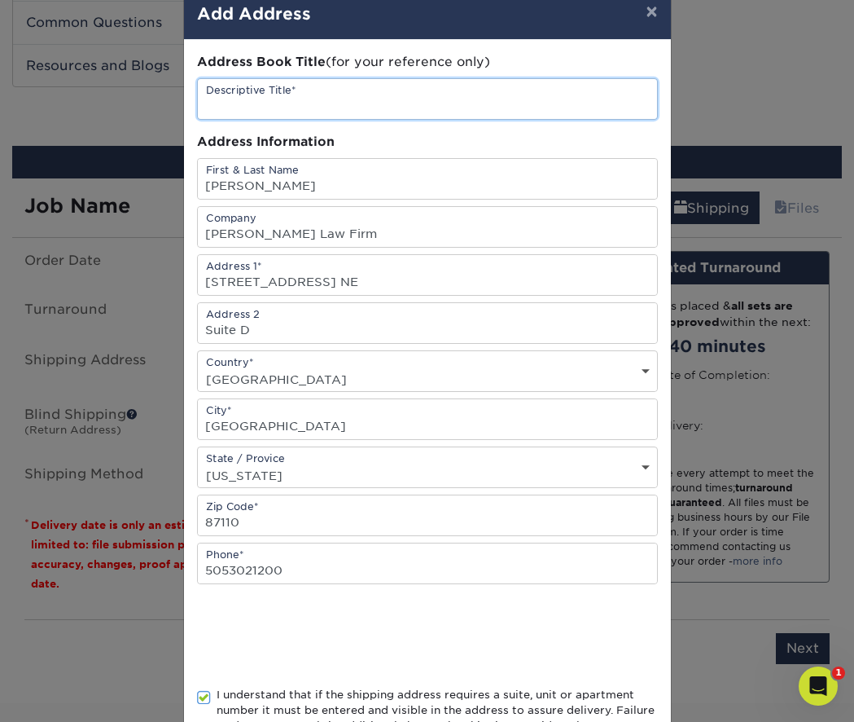
click at [307, 111] on input "text" at bounding box center [427, 99] width 459 height 40
type input "M"
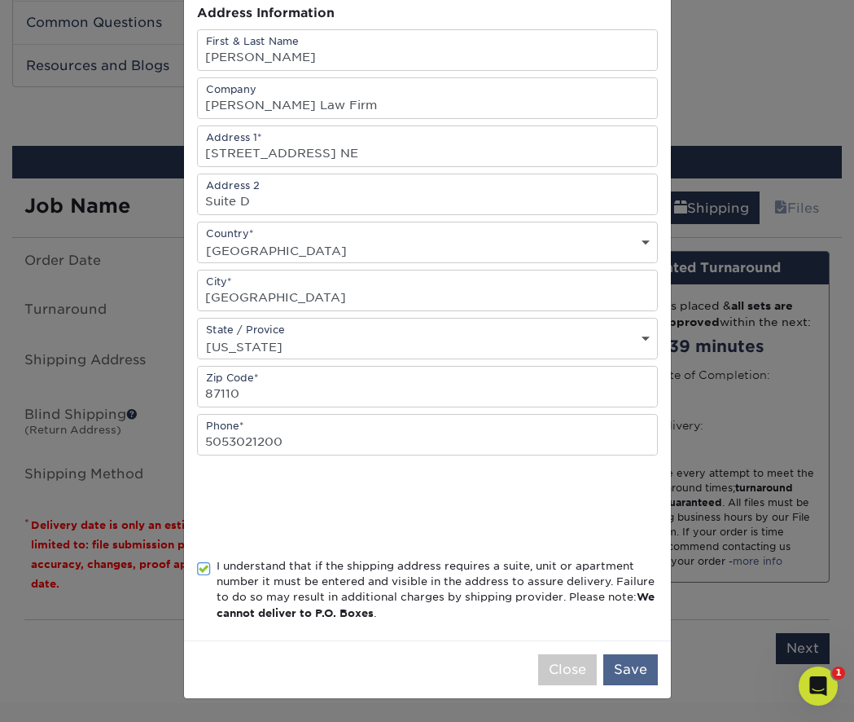
scroll to position [168, 0]
type input "[PERSON_NAME] Law"
click at [643, 669] on button "Save" at bounding box center [630, 669] width 55 height 31
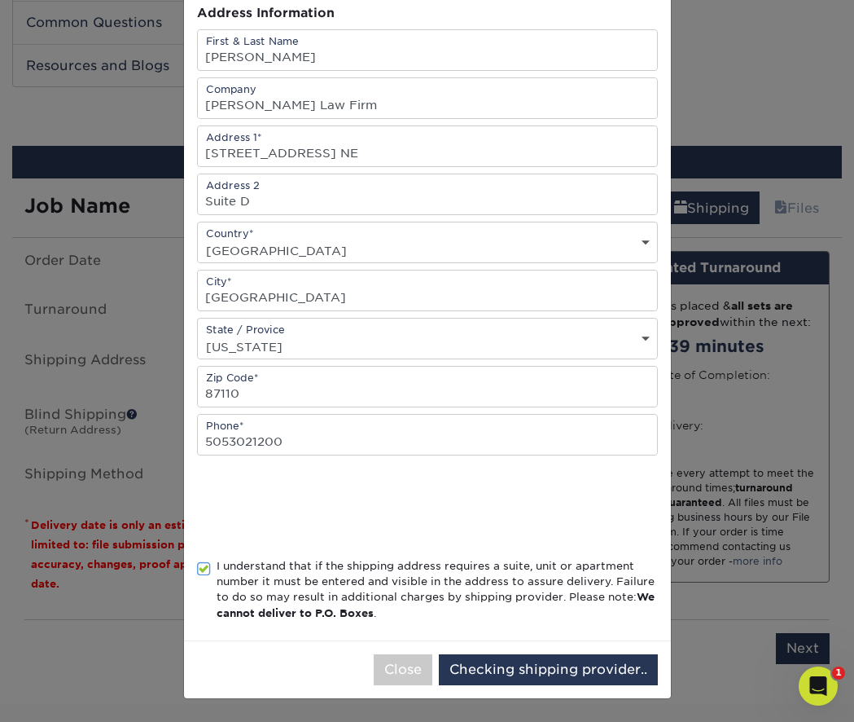
scroll to position [0, 0]
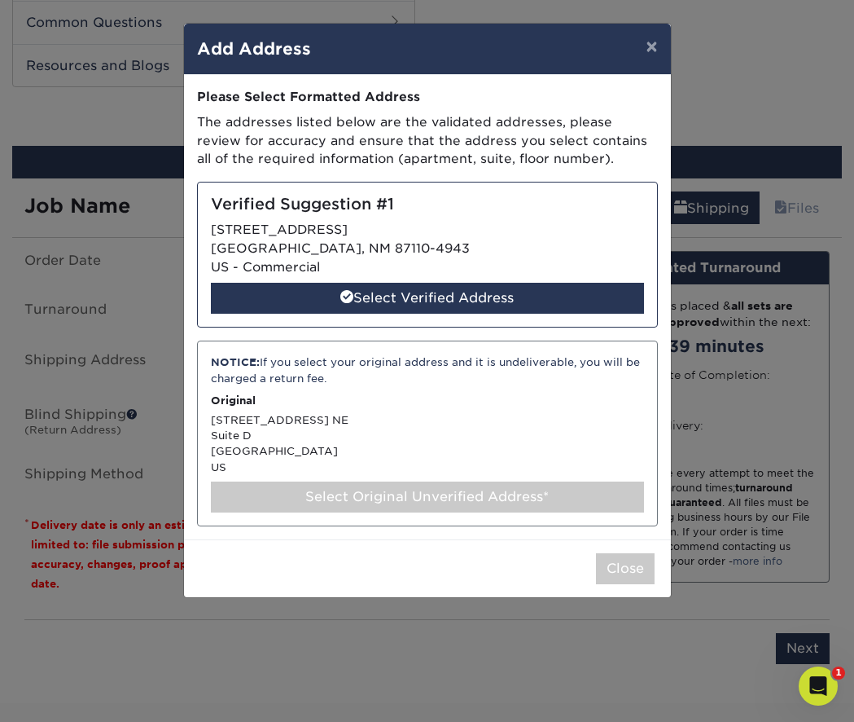
click at [390, 429] on div "NOTICE: If you select your original address and it is undeliverable, you will b…" at bounding box center [427, 433] width 461 height 186
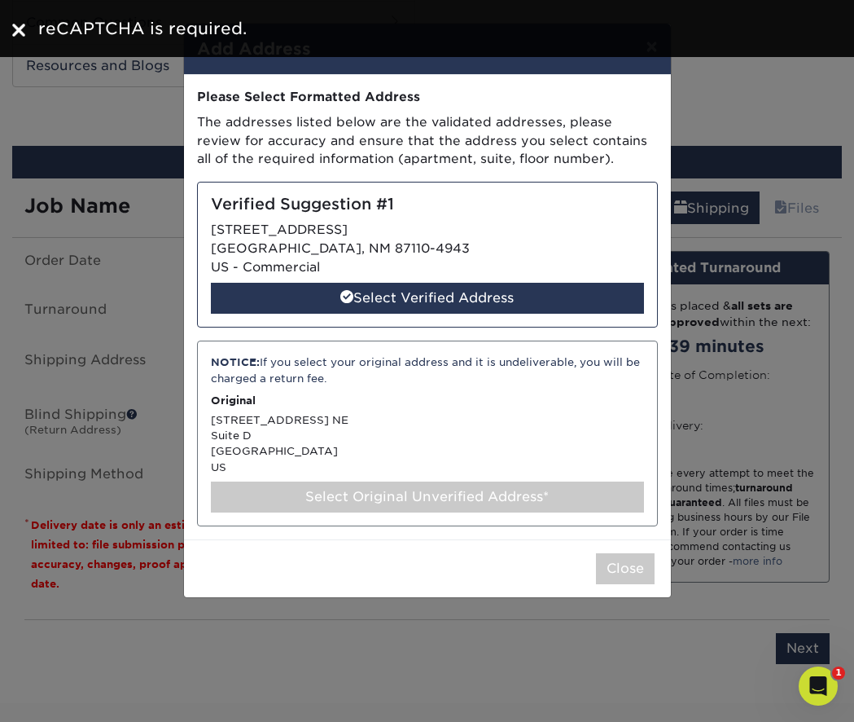
click at [452, 485] on div "Select Original Unverified Address*" at bounding box center [427, 496] width 433 height 31
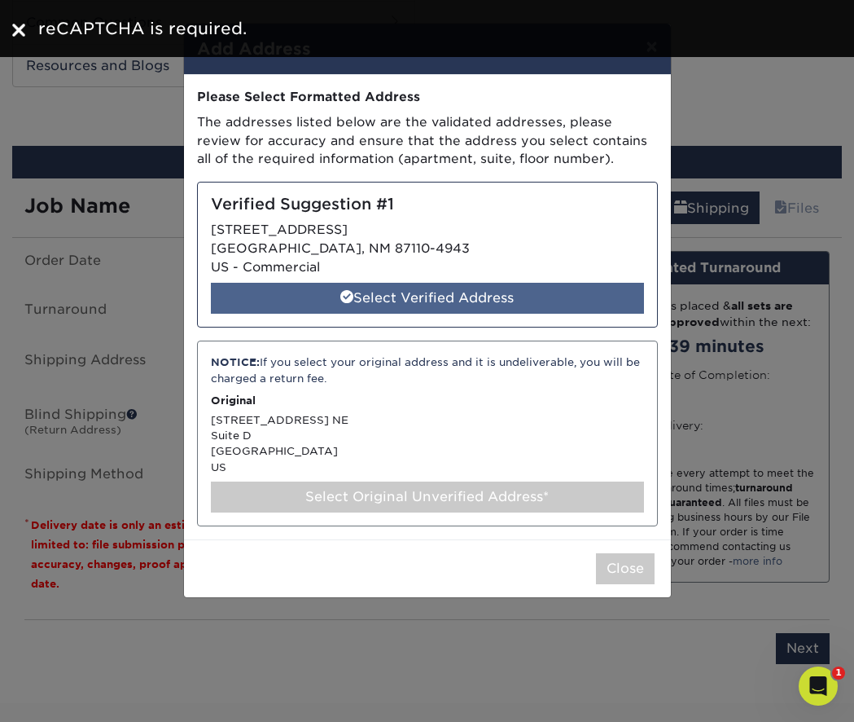
click at [366, 294] on div "Select Verified Address" at bounding box center [427, 298] width 433 height 31
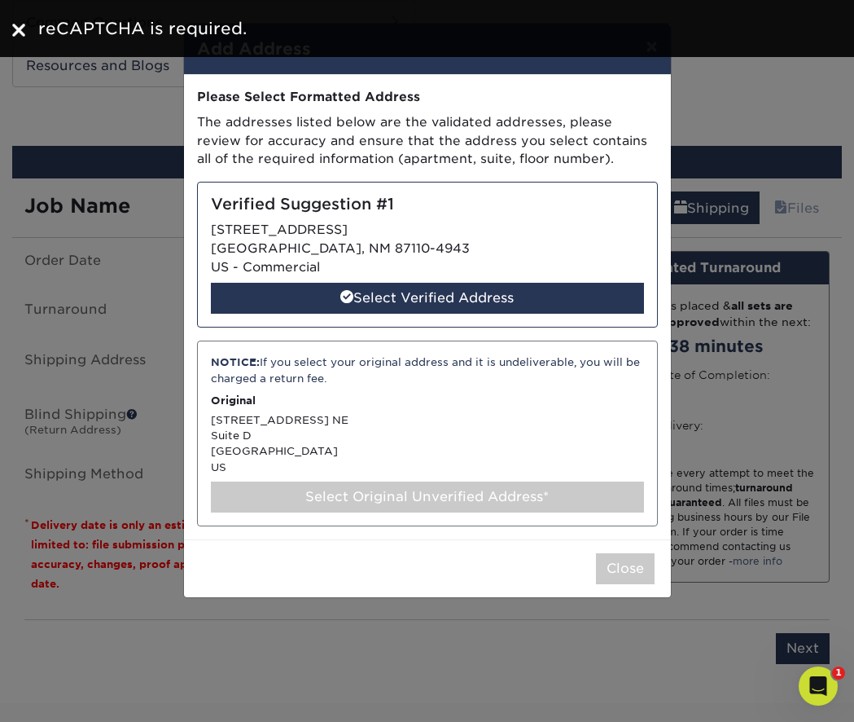
click at [362, 230] on div "Verified Suggestion #1 [STREET_ADDRESS] US - Commercial Select Verified Address" at bounding box center [427, 255] width 461 height 146
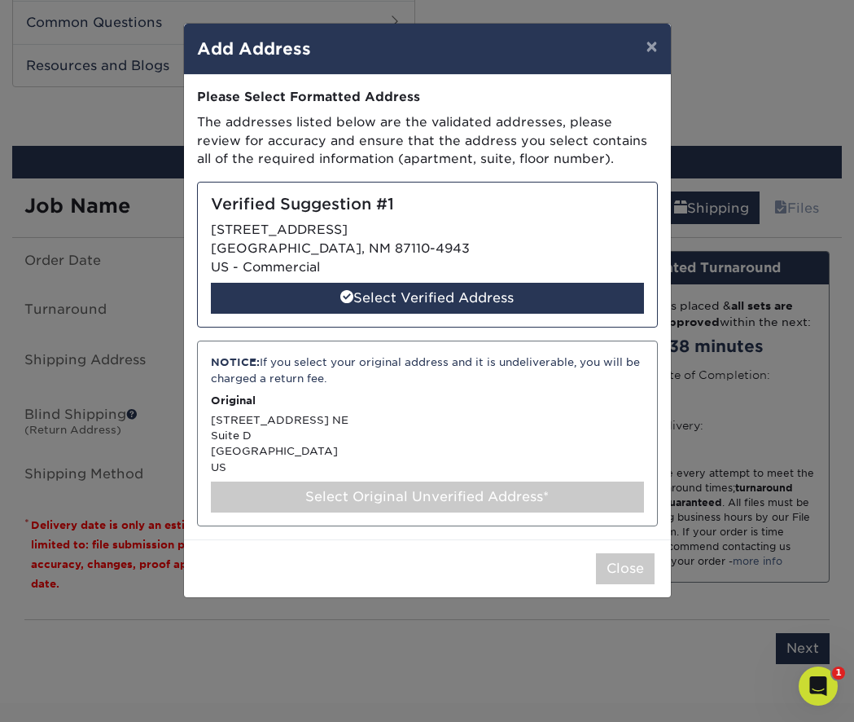
click at [439, 374] on div "NOTICE: If you select your original address and it is undeliverable, you will b…" at bounding box center [427, 370] width 433 height 32
click at [443, 491] on div "Select Original Unverified Address*" at bounding box center [427, 496] width 433 height 31
click at [660, 42] on button "×" at bounding box center [651, 47] width 37 height 46
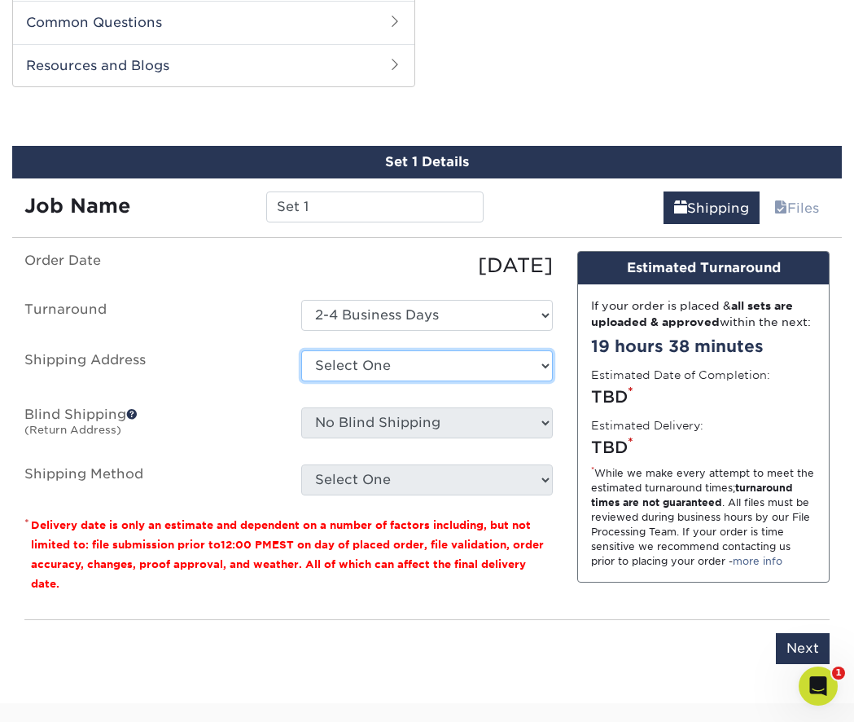
select select "newaddress"
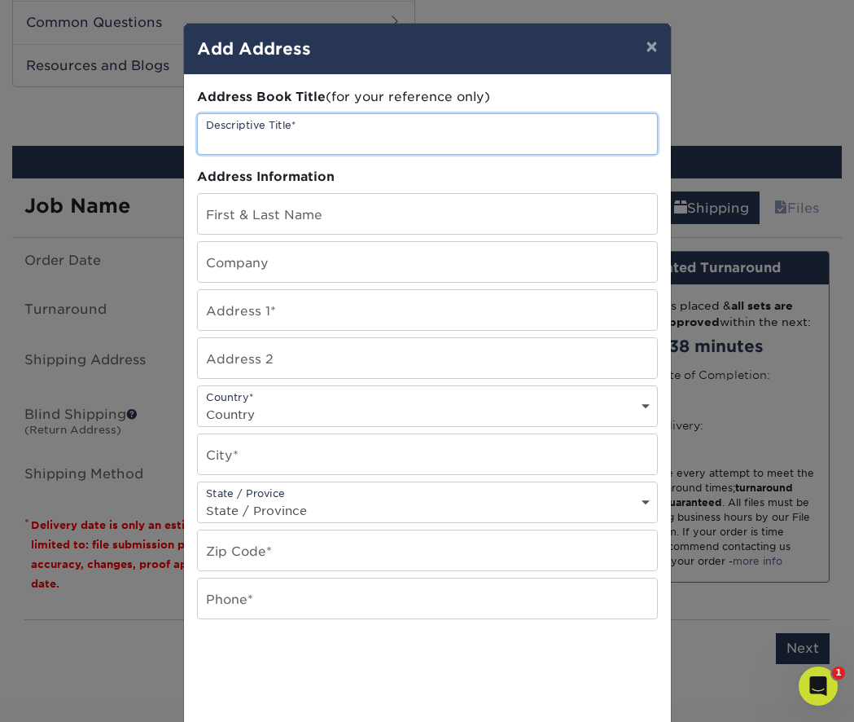
drag, startPoint x: 239, startPoint y: 148, endPoint x: 230, endPoint y: 147, distance: 8.3
click at [239, 148] on input "text" at bounding box center [427, 134] width 459 height 40
type input "[PERSON_NAME] Law"
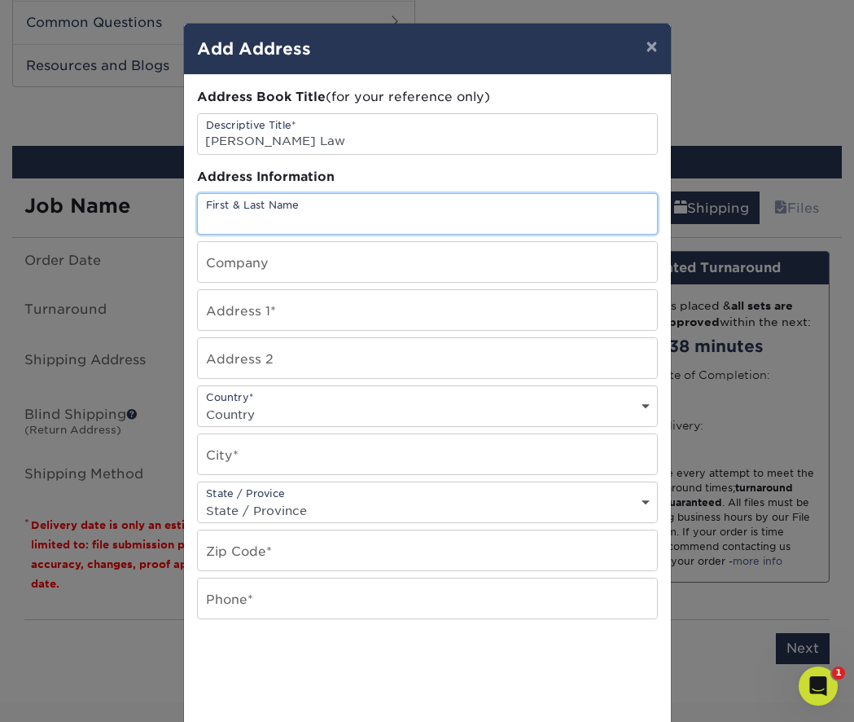
click at [255, 204] on input "text" at bounding box center [427, 214] width 459 height 40
type input "[PERSON_NAME]"
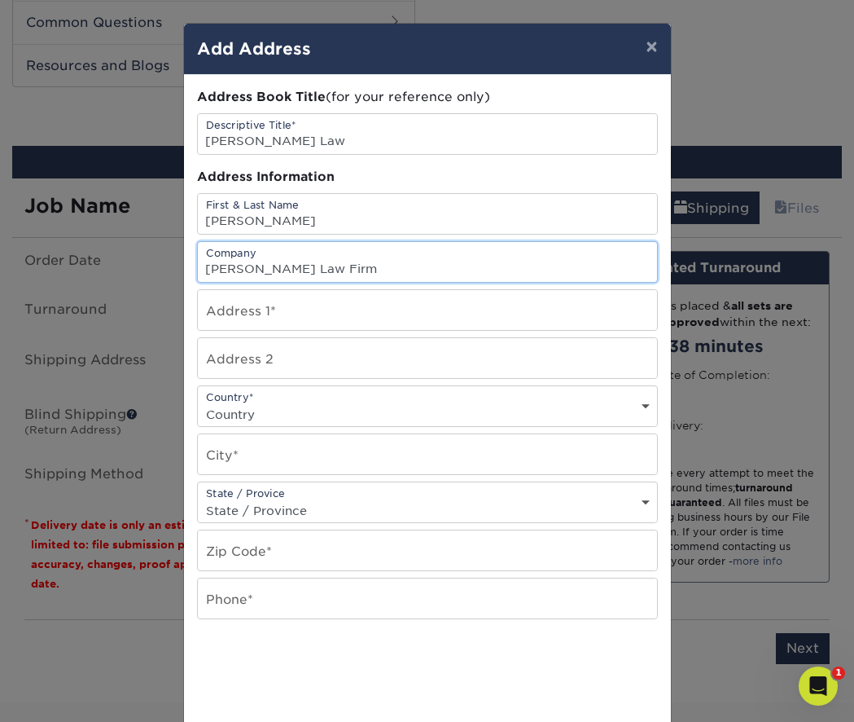
type input "[PERSON_NAME] Law Firm"
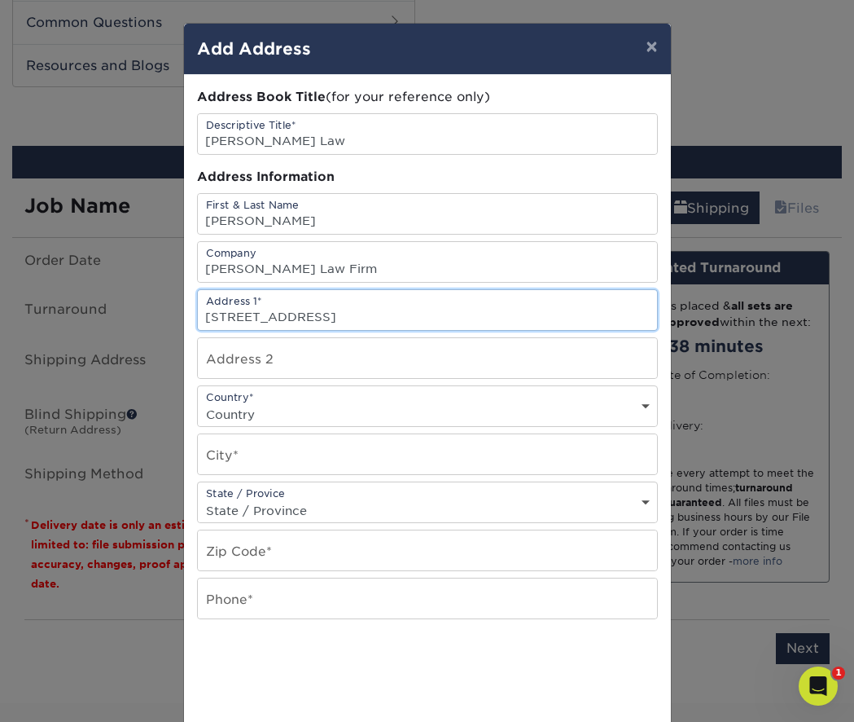
type input "[STREET_ADDRESS]"
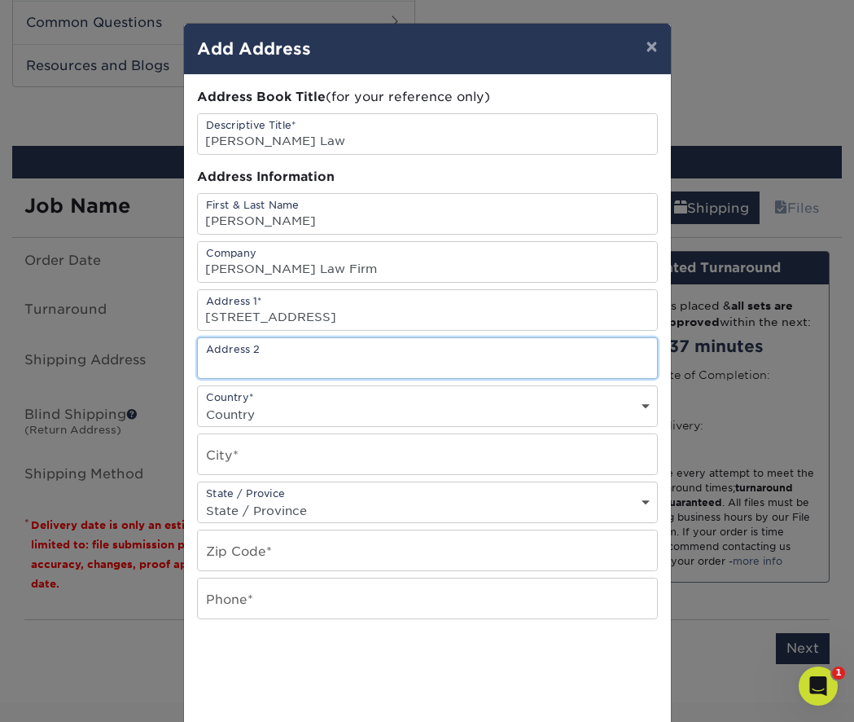
type input "S"
type input "Suite D"
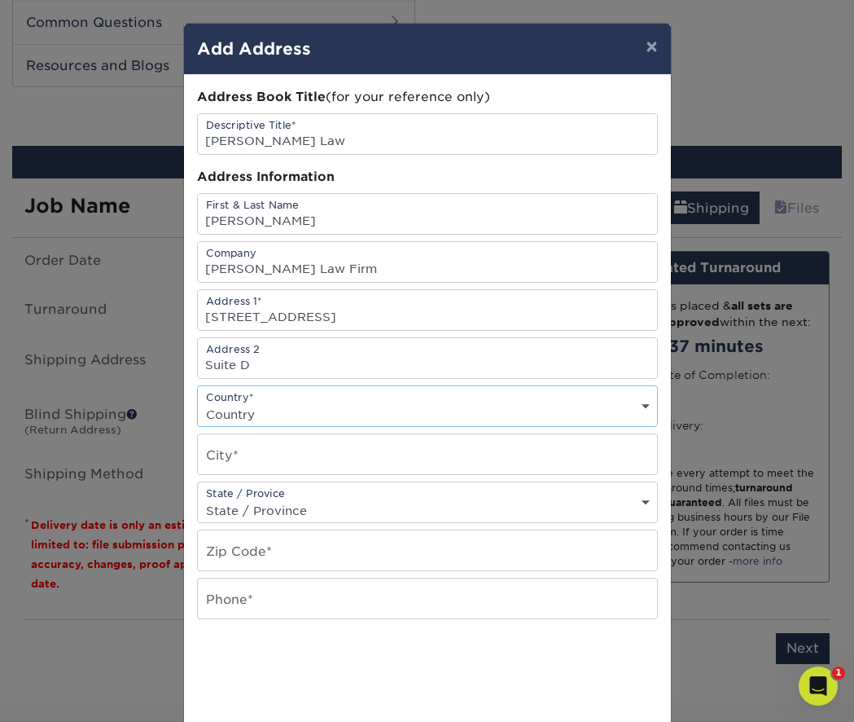
select select "US"
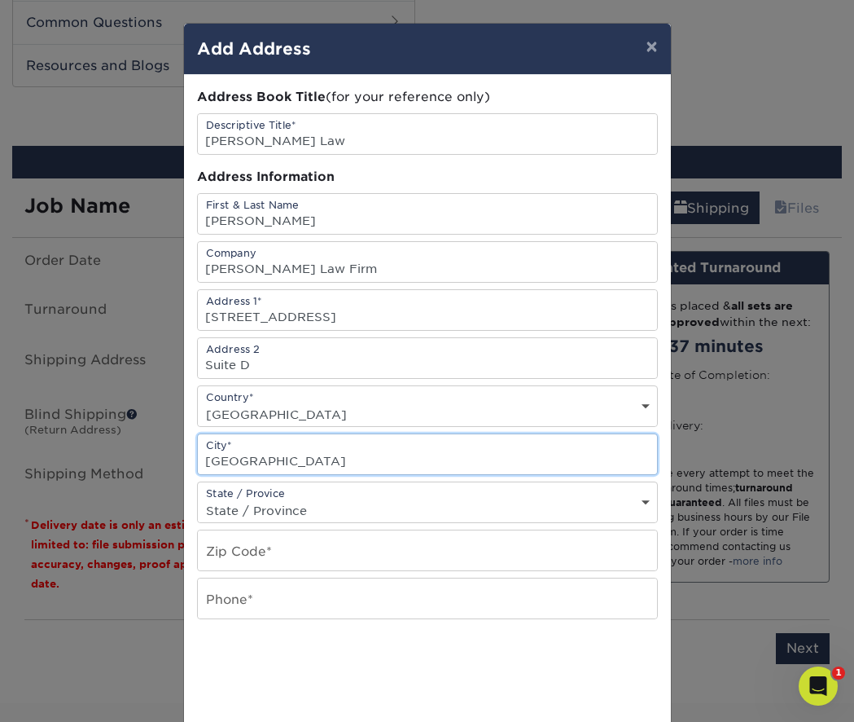
type input "[GEOGRAPHIC_DATA]"
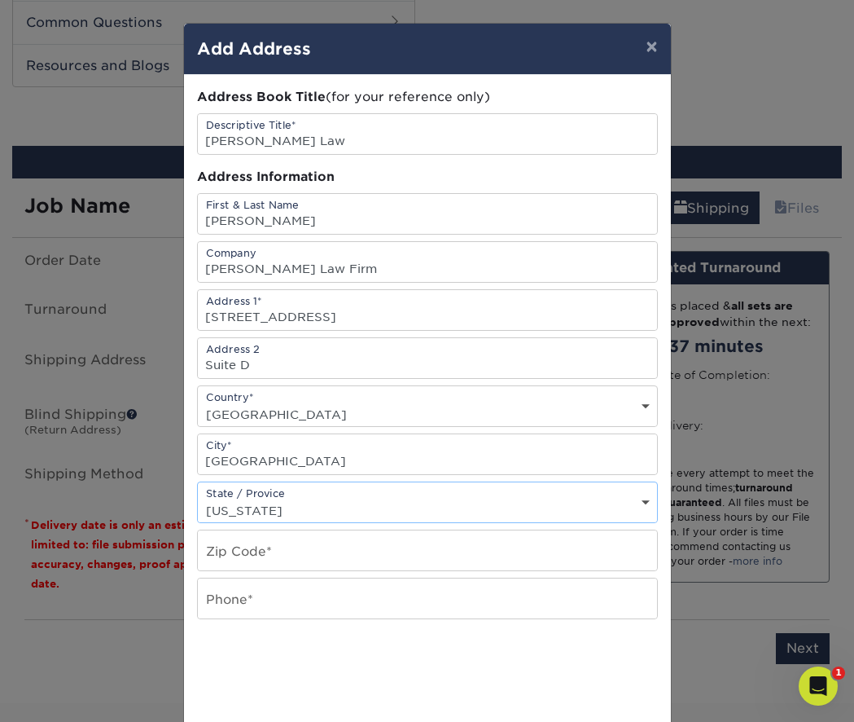
select select "NM"
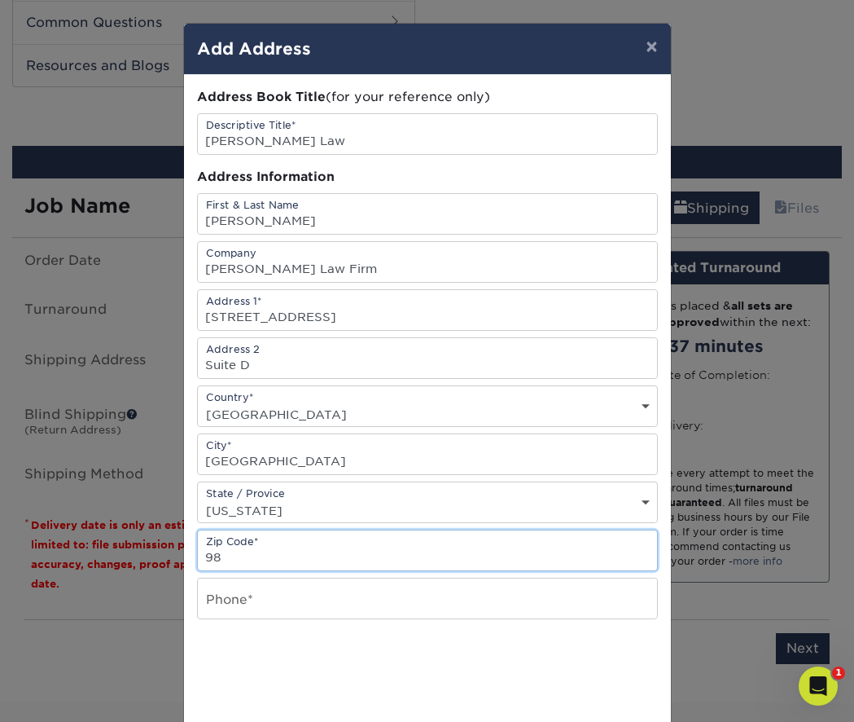
type input "9"
type input "87110"
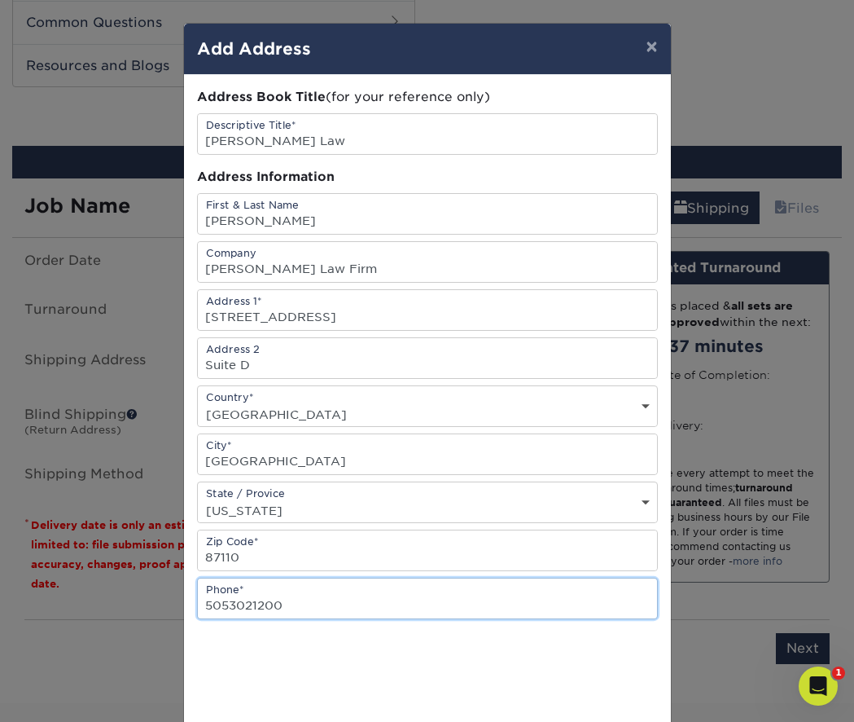
type input "5053021200"
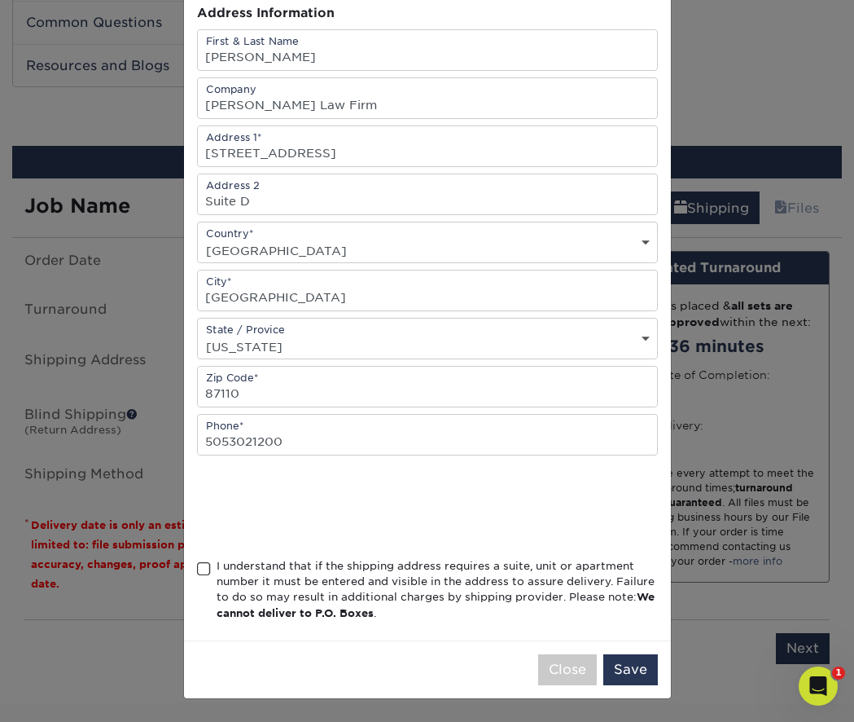
scroll to position [168, 0]
click at [213, 564] on div "I understand that if the shipping address requires a suite, unit or apartment n…" at bounding box center [427, 593] width 461 height 70
click at [204, 568] on span at bounding box center [204, 568] width 14 height 15
click at [0, 0] on input "I understand that if the shipping address requires a suite, unit or apartment n…" at bounding box center [0, 0] width 0 height 0
click at [633, 674] on button "Save" at bounding box center [630, 669] width 55 height 31
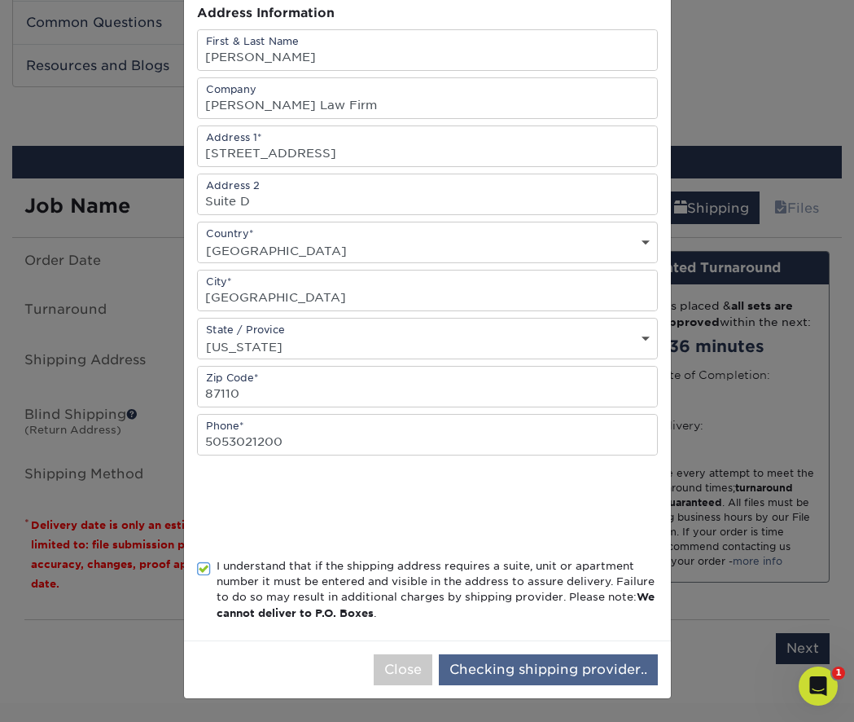
scroll to position [0, 0]
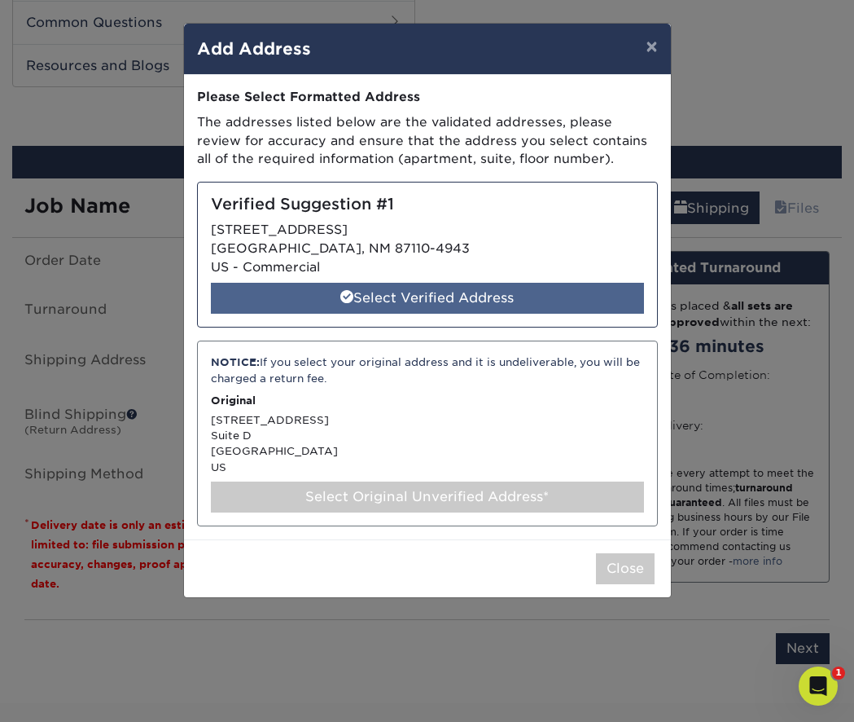
click at [498, 292] on div "Select Verified Address" at bounding box center [427, 298] width 433 height 31
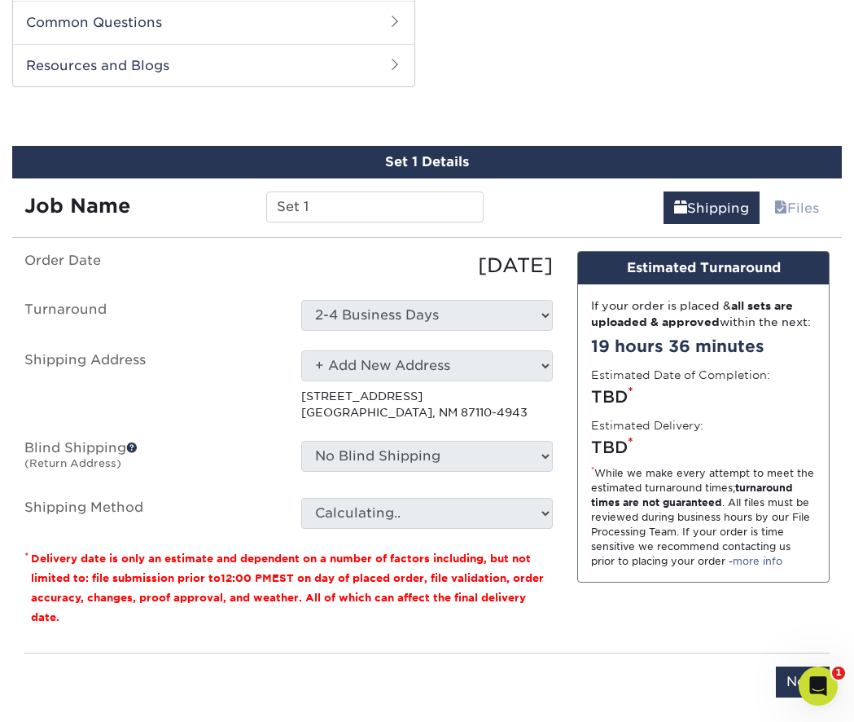
select select "286558"
click at [380, 396] on p "[STREET_ADDRESS]" at bounding box center [427, 404] width 252 height 33
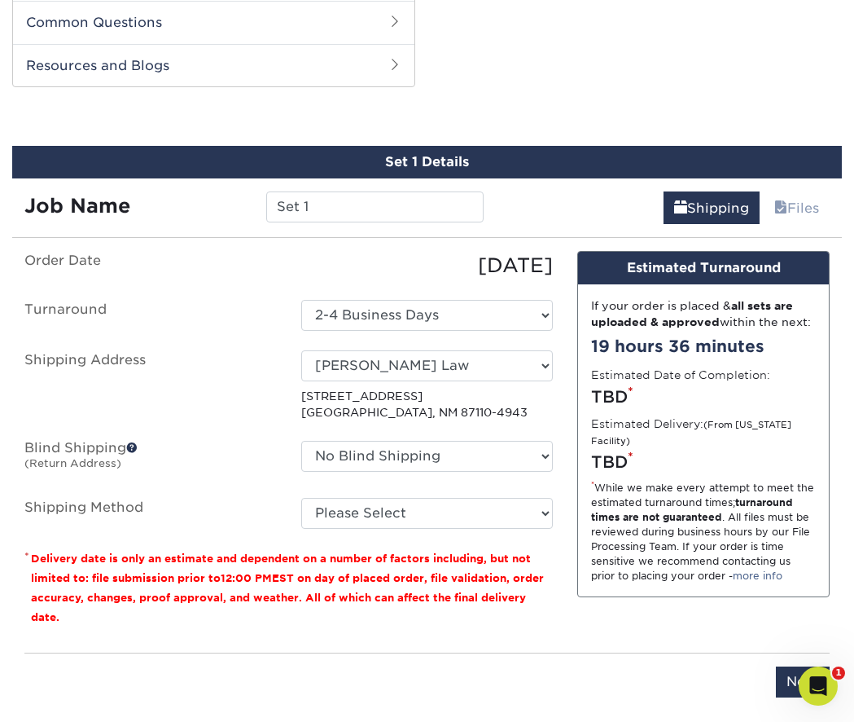
click at [133, 441] on span at bounding box center [131, 446] width 11 height 11
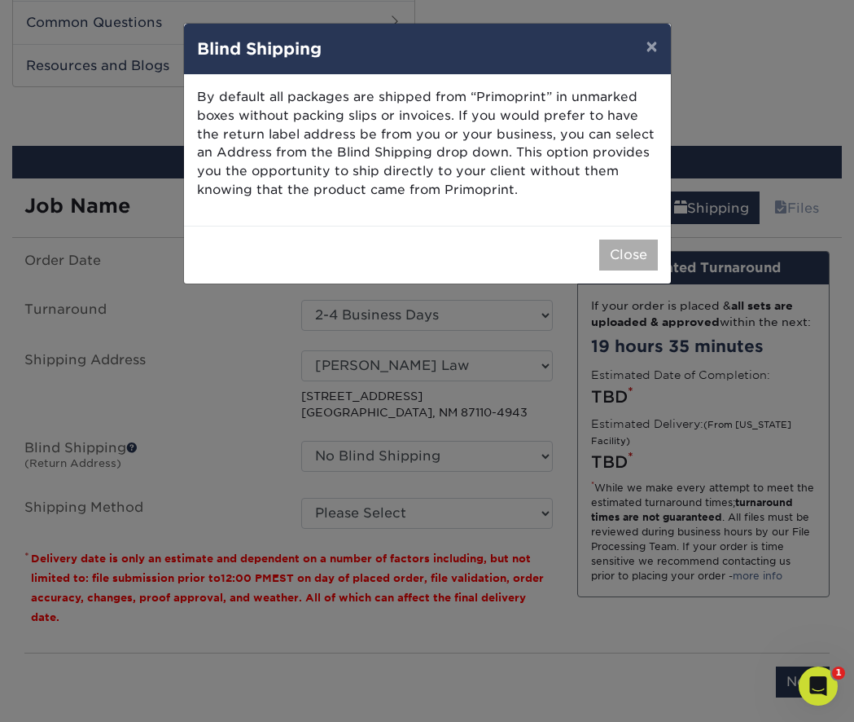
click at [643, 242] on button "Close" at bounding box center [628, 254] width 59 height 31
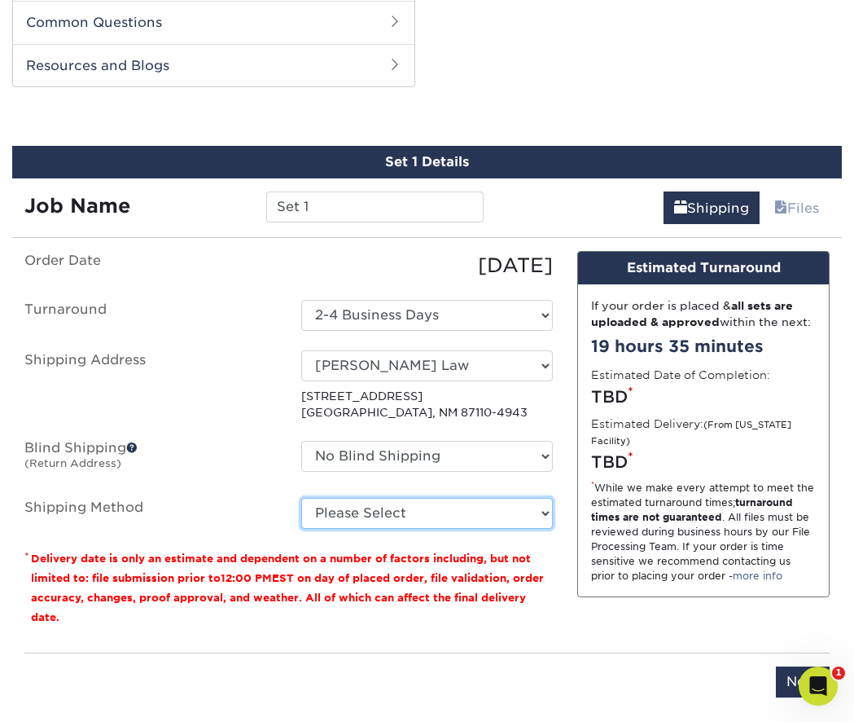
select select "03"
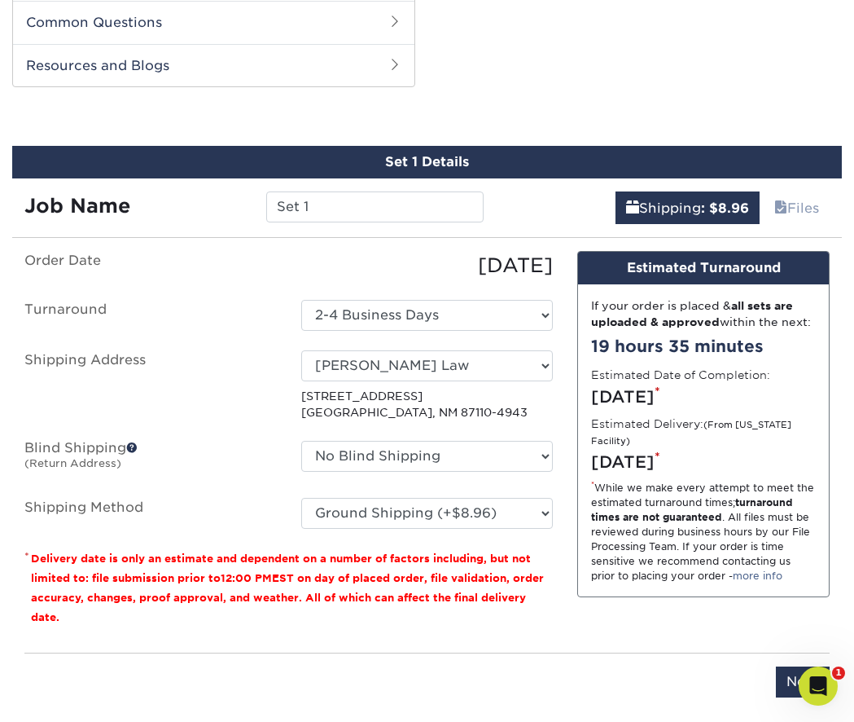
click at [423, 396] on p "[STREET_ADDRESS]" at bounding box center [427, 404] width 252 height 33
click at [467, 402] on p "[STREET_ADDRESS]" at bounding box center [427, 404] width 252 height 33
click at [445, 406] on p "[STREET_ADDRESS]" at bounding box center [427, 404] width 252 height 33
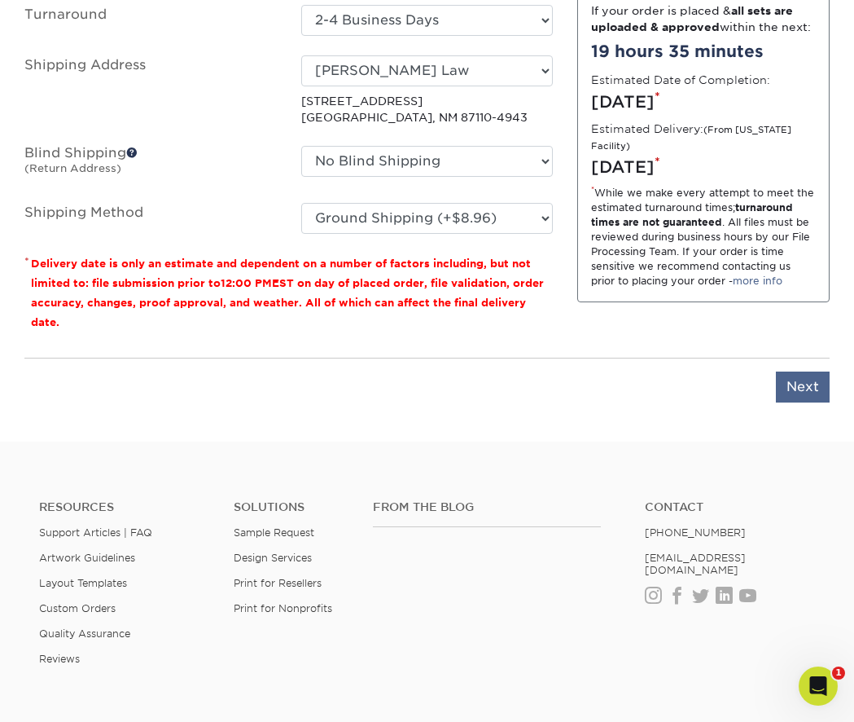
scroll to position [1366, 0]
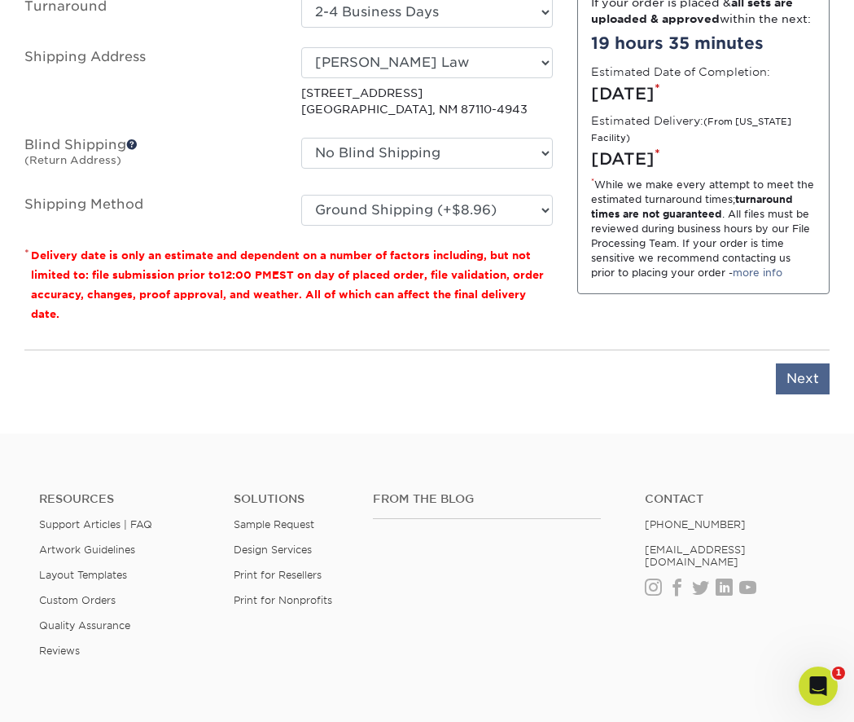
click at [800, 375] on input "Next" at bounding box center [803, 378] width 54 height 31
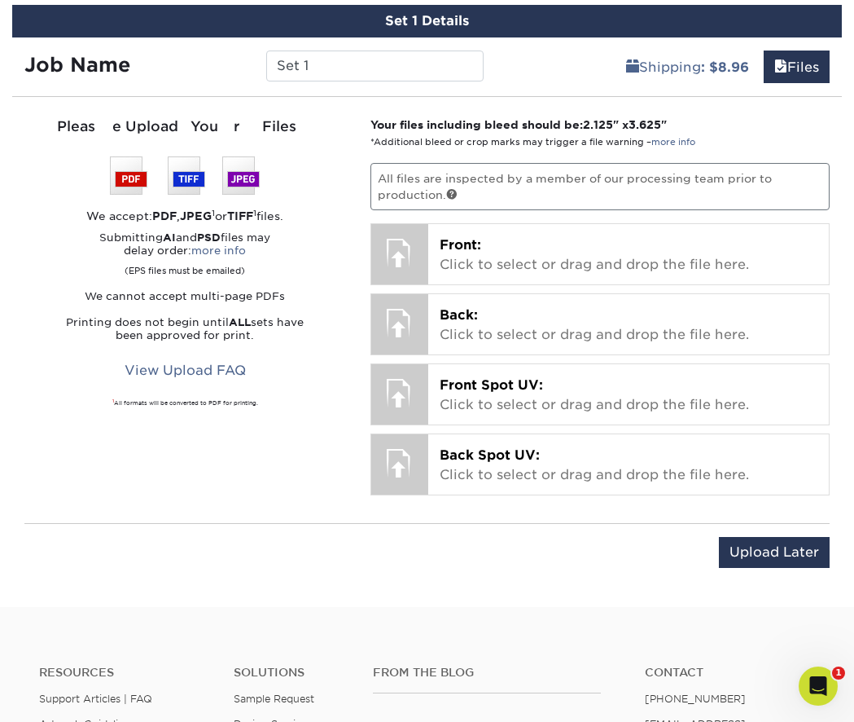
scroll to position [1193, 0]
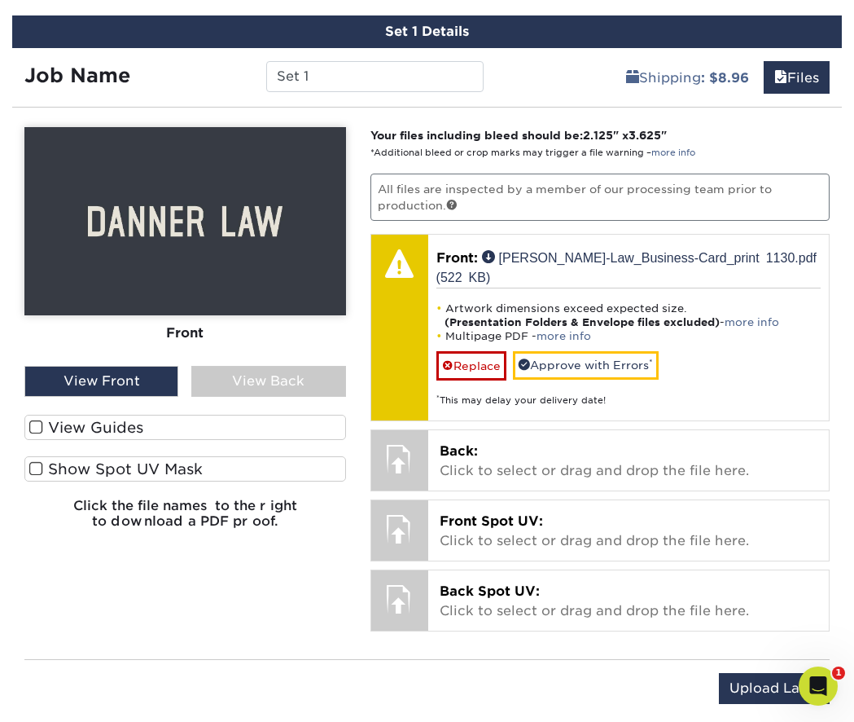
click at [308, 367] on div "View Back" at bounding box center [268, 381] width 154 height 31
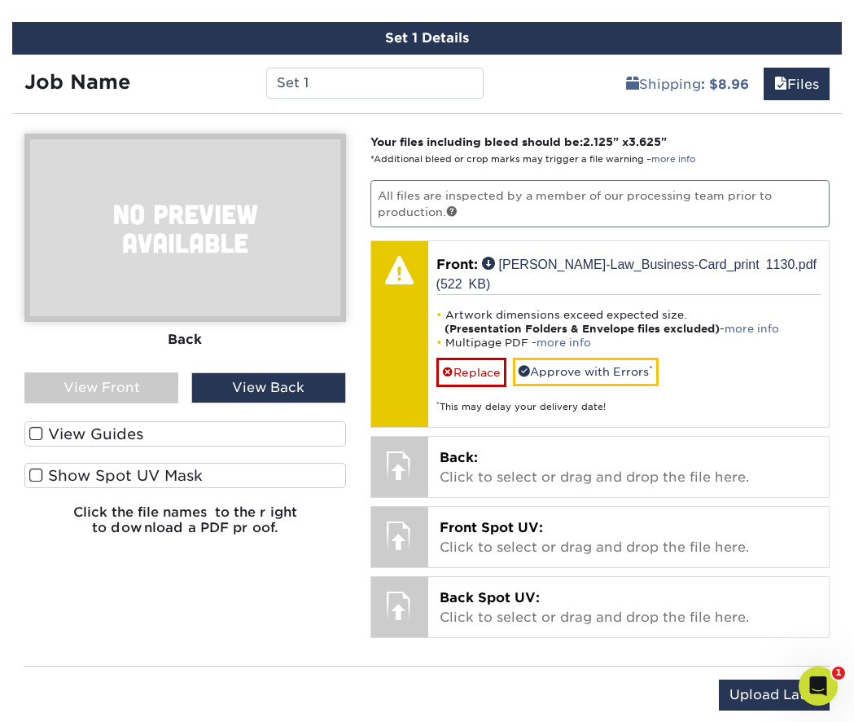
scroll to position [1190, 0]
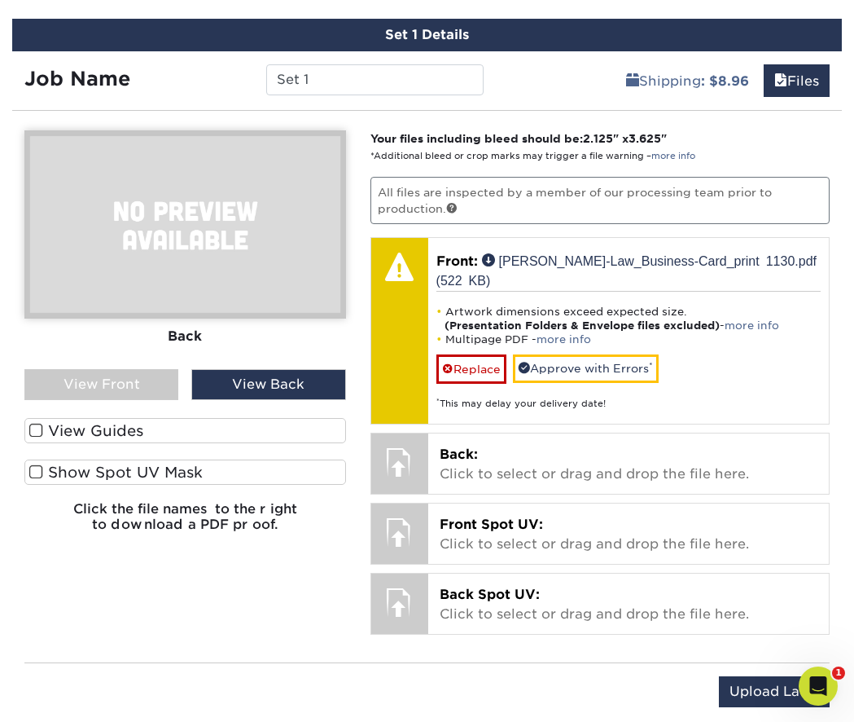
click at [104, 378] on div "View Front" at bounding box center [101, 384] width 154 height 31
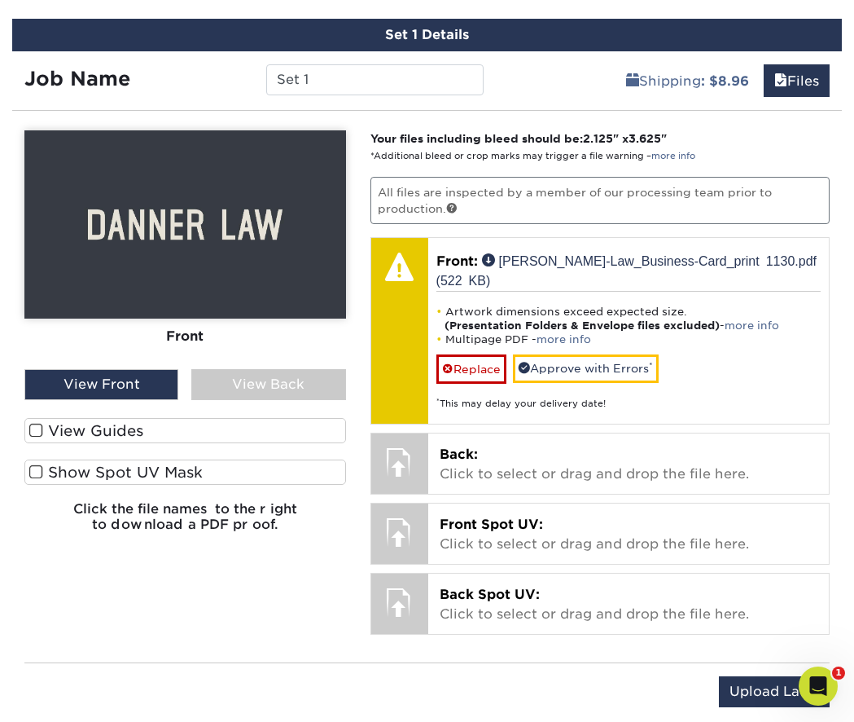
click at [68, 423] on label "View Guides" at bounding box center [185, 430] width 322 height 25
click at [0, 0] on input "View Guides" at bounding box center [0, 0] width 0 height 0
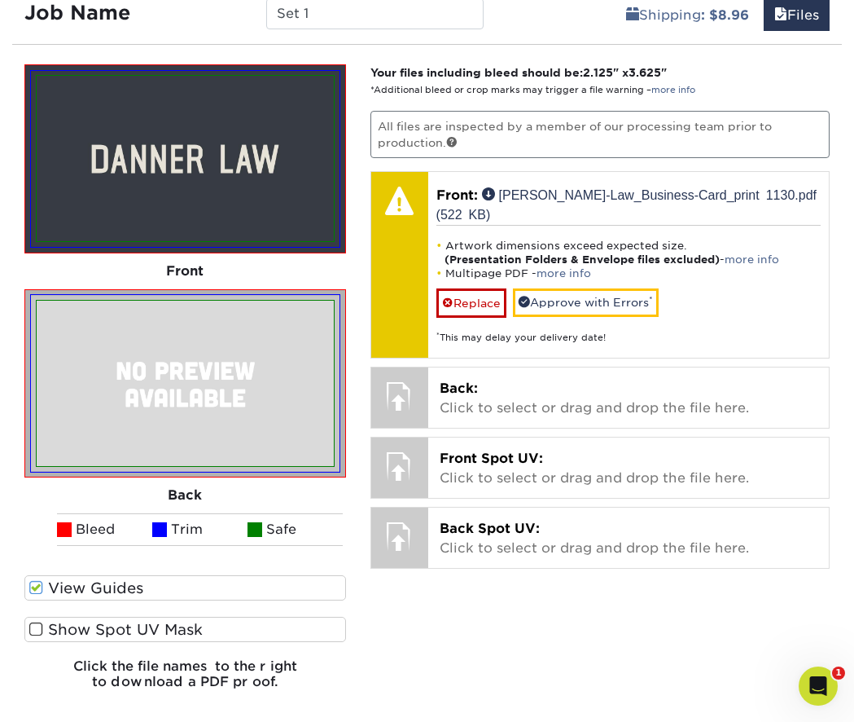
scroll to position [1263, 0]
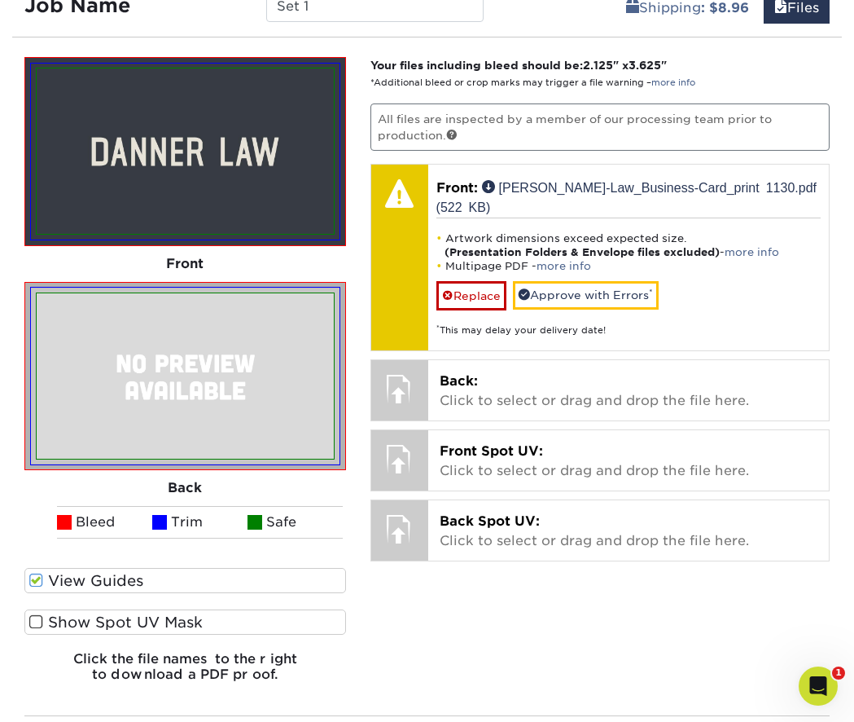
click at [152, 612] on label "Show Spot UV Mask" at bounding box center [185, 621] width 322 height 25
click at [0, 0] on input "Show Spot UV Mask" at bounding box center [0, 0] width 0 height 0
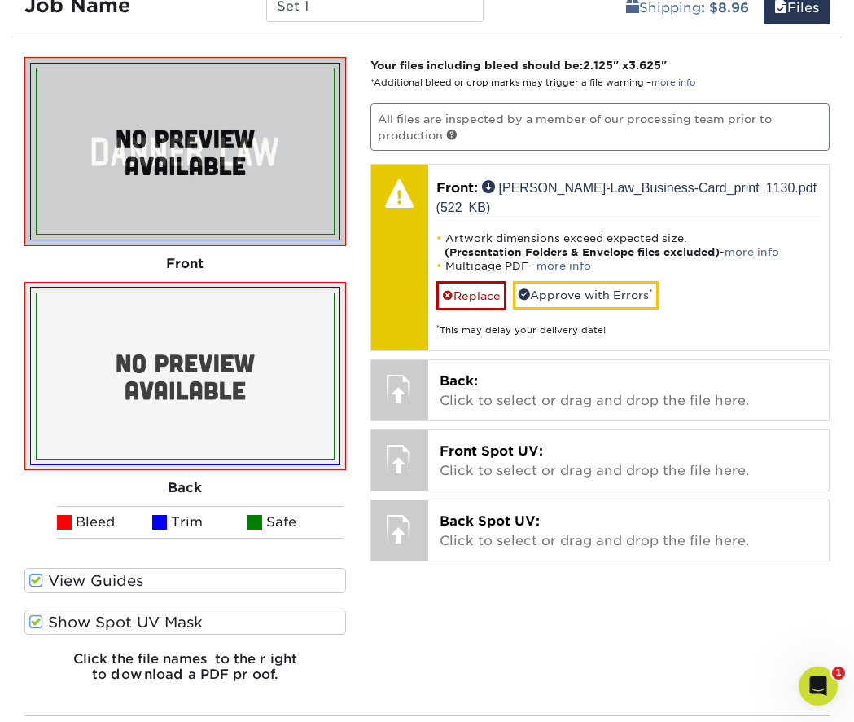
click at [152, 612] on label "Show Spot UV Mask" at bounding box center [185, 621] width 322 height 25
click at [0, 0] on input "Show Spot UV Mask" at bounding box center [0, 0] width 0 height 0
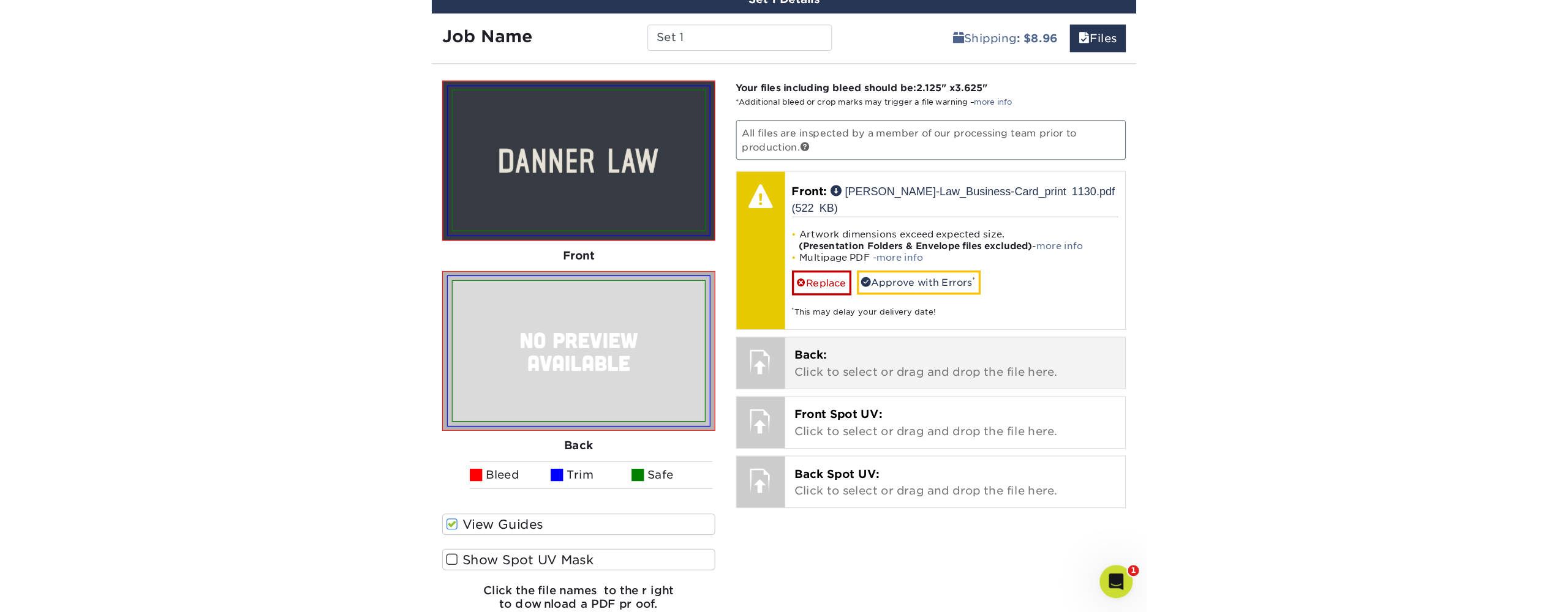
scroll to position [916, 0]
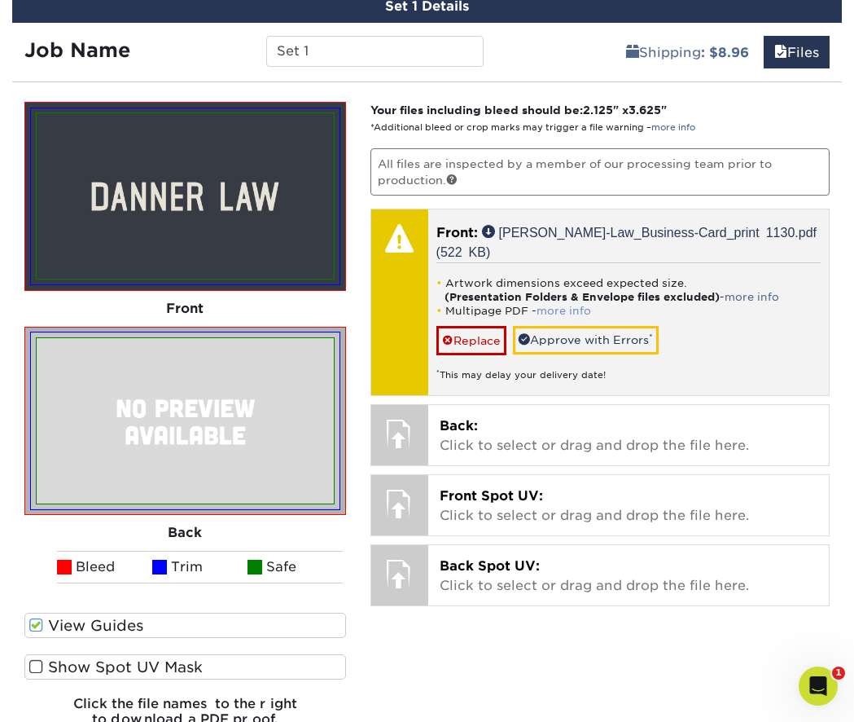
click at [560, 305] on link "more info" at bounding box center [564, 311] width 55 height 12
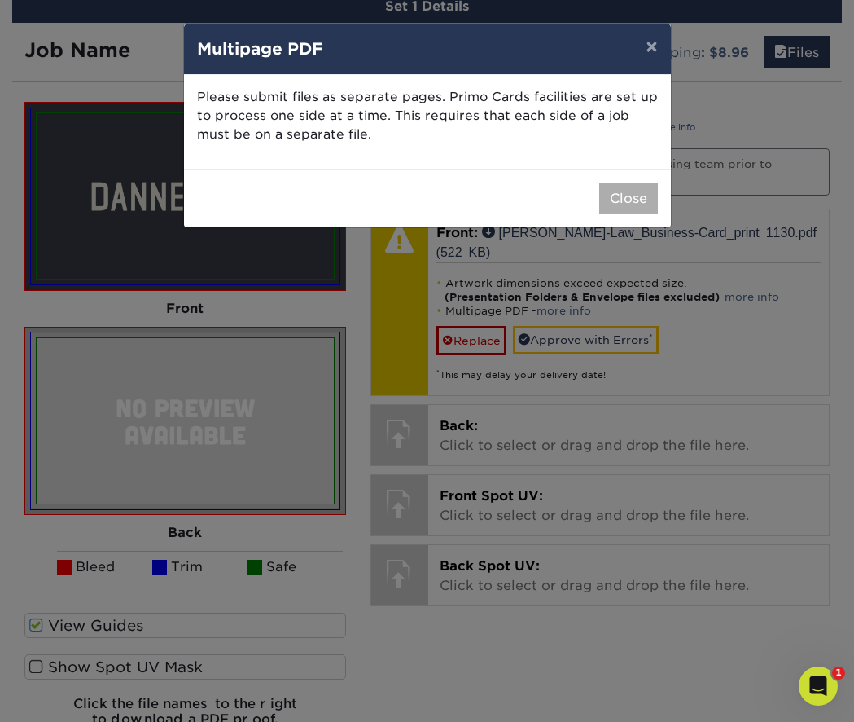
click at [623, 202] on button "Close" at bounding box center [628, 198] width 59 height 31
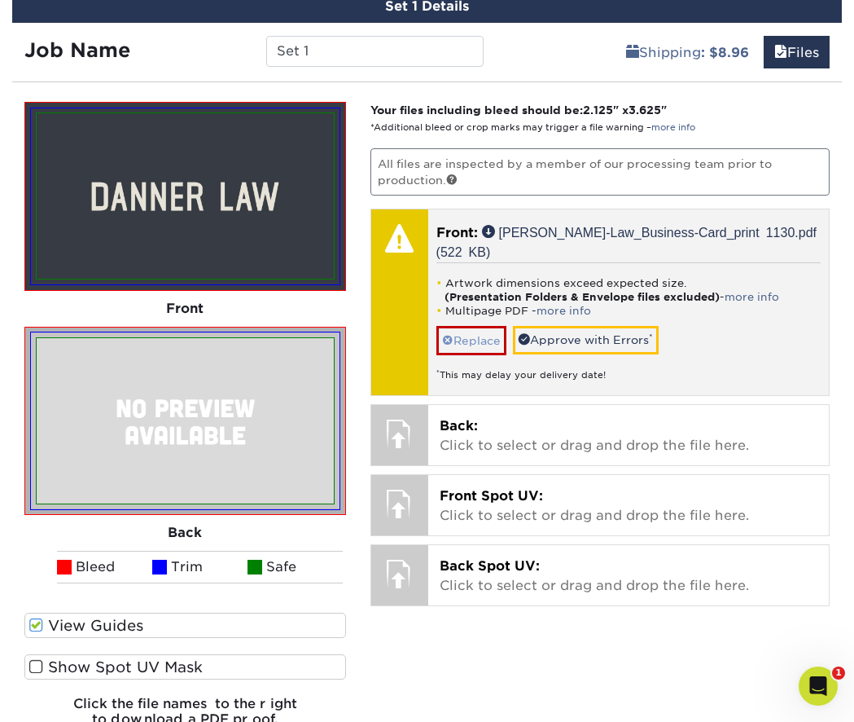
click at [444, 334] on span at bounding box center [447, 340] width 11 height 13
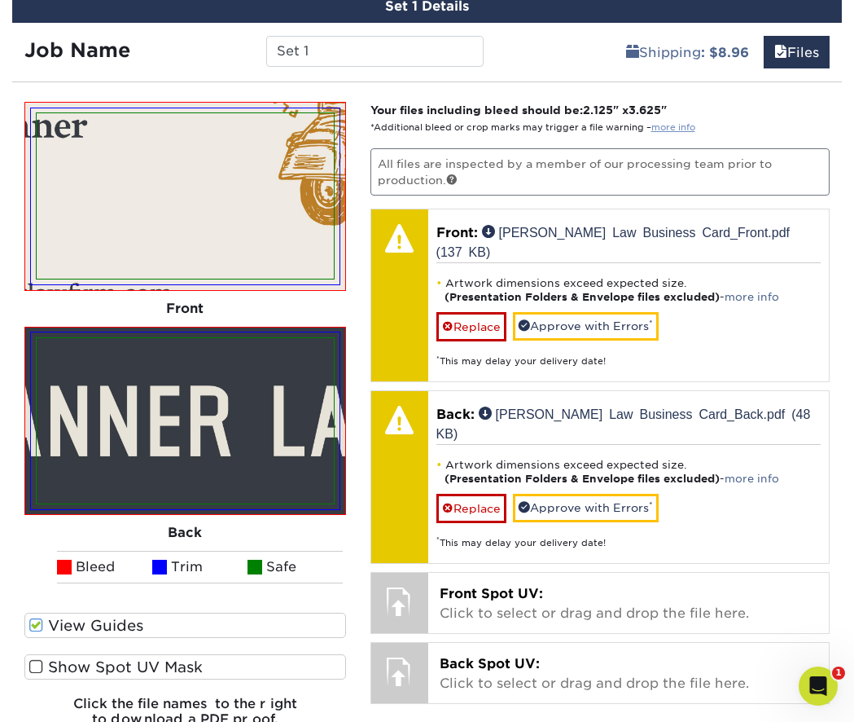
click at [676, 122] on link "more info" at bounding box center [674, 127] width 44 height 11
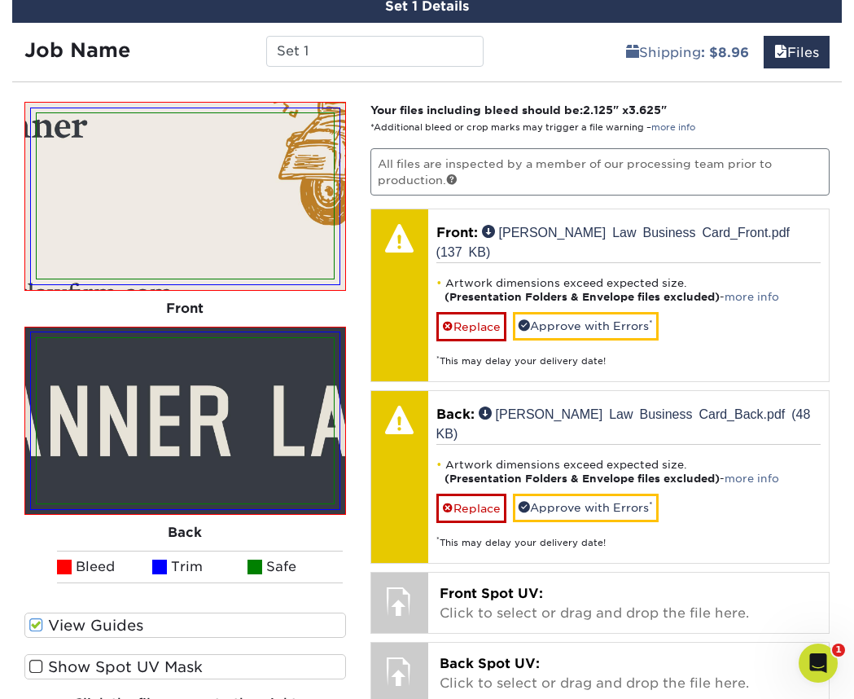
click at [246, 221] on img at bounding box center [185, 195] width 297 height 165
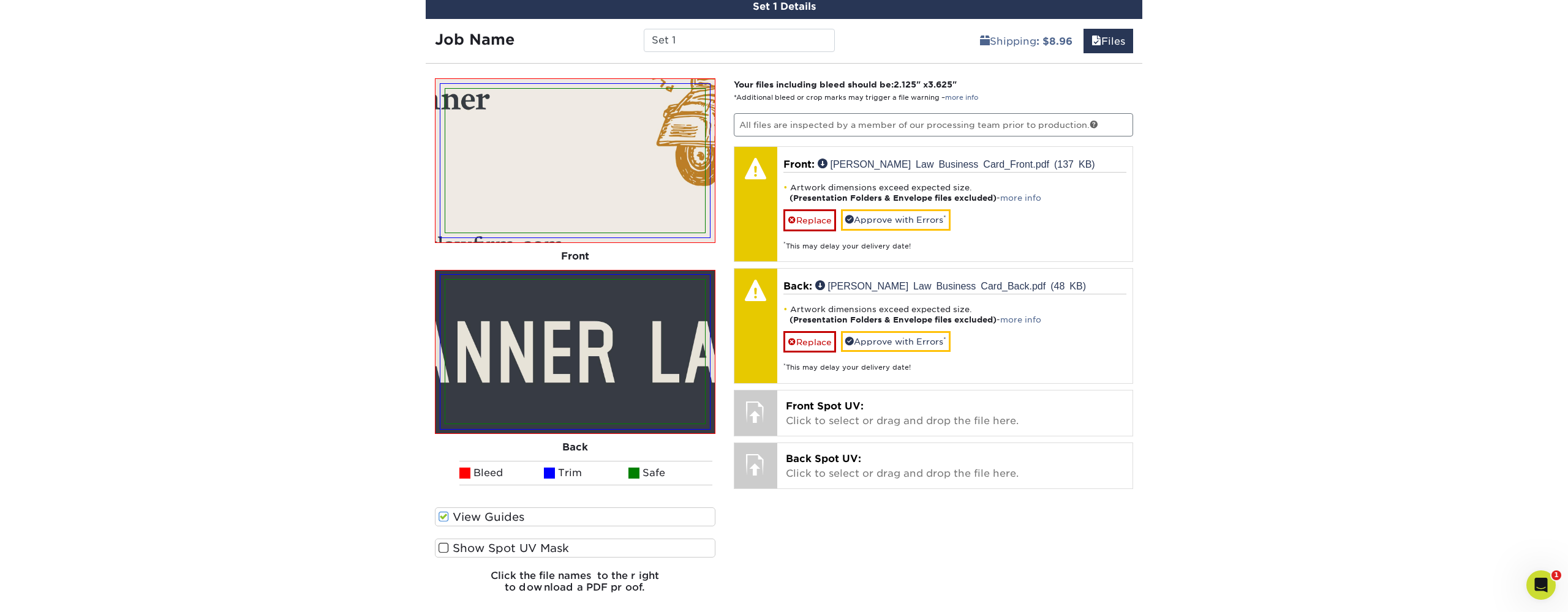
scroll to position [861, 0]
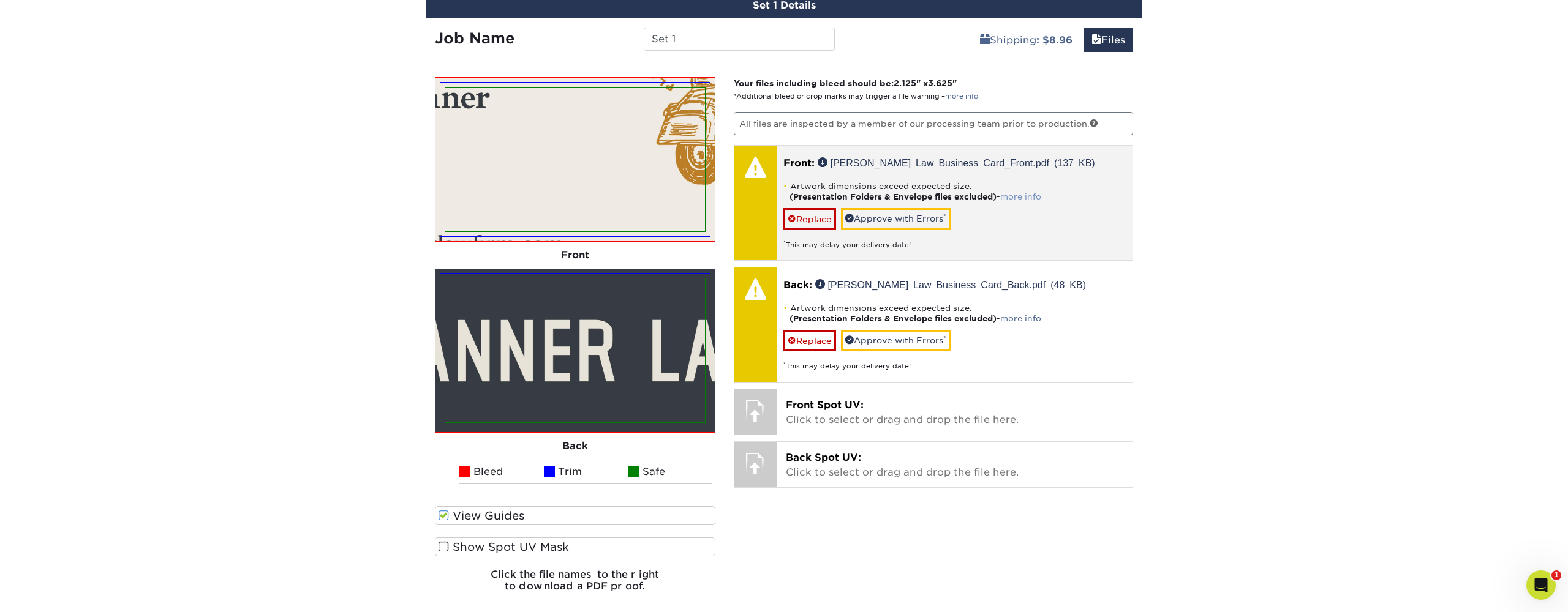
click at [808, 194] on link "more info" at bounding box center [1021, 197] width 41 height 9
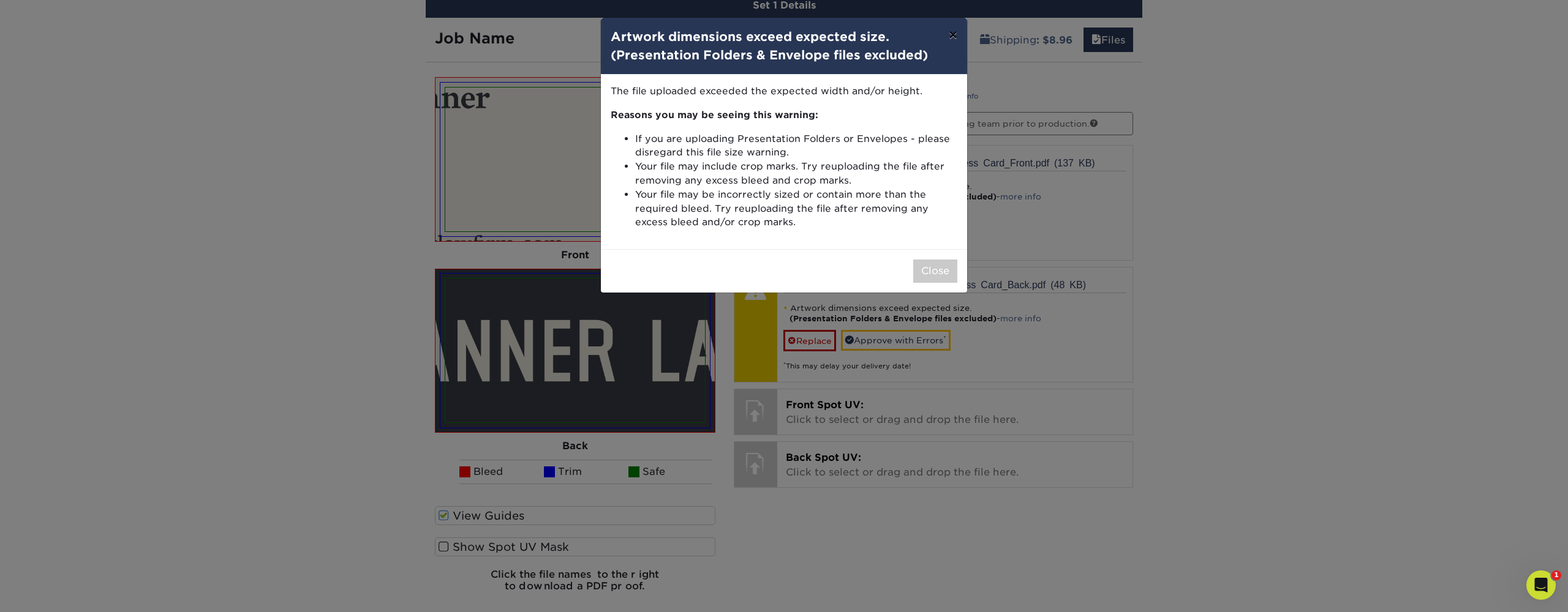
click at [808, 38] on button "×" at bounding box center [952, 35] width 28 height 35
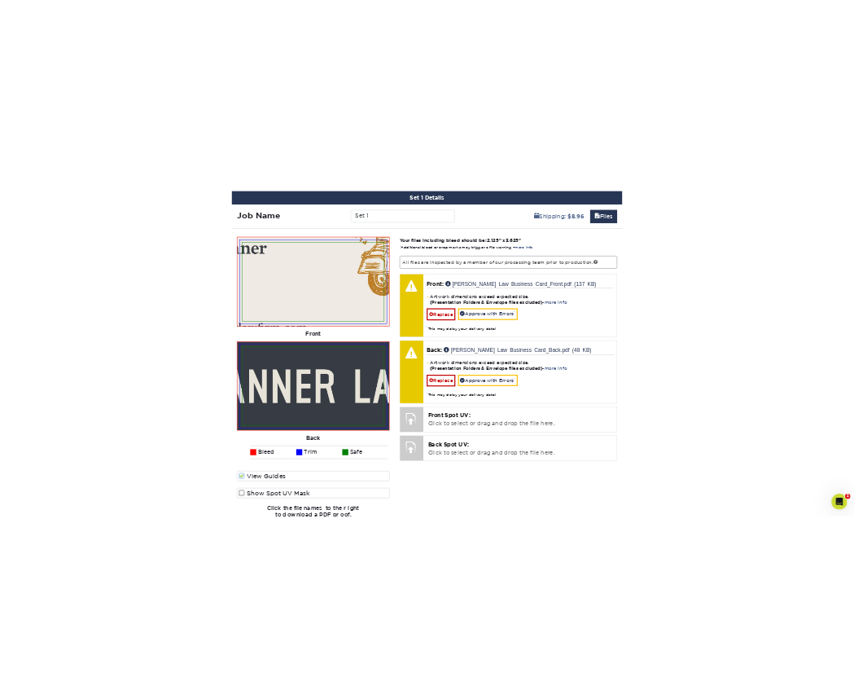
scroll to position [1108, 0]
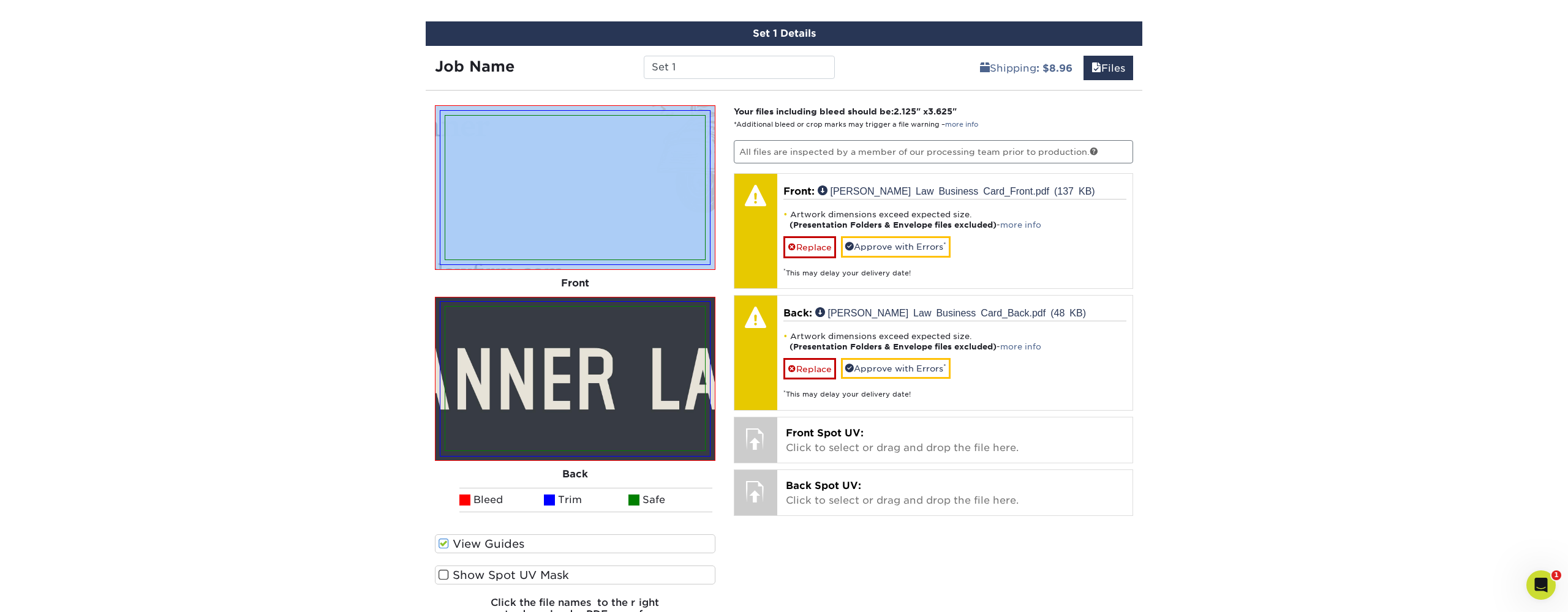
drag, startPoint x: 417, startPoint y: 80, endPoint x: 600, endPoint y: 195, distance: 216.1
click at [631, 196] on div "Set 1 Details Job Name Set 1 Shipping : $8.96 Files You've choosen mailing serv…" at bounding box center [784, 358] width 735 height 672
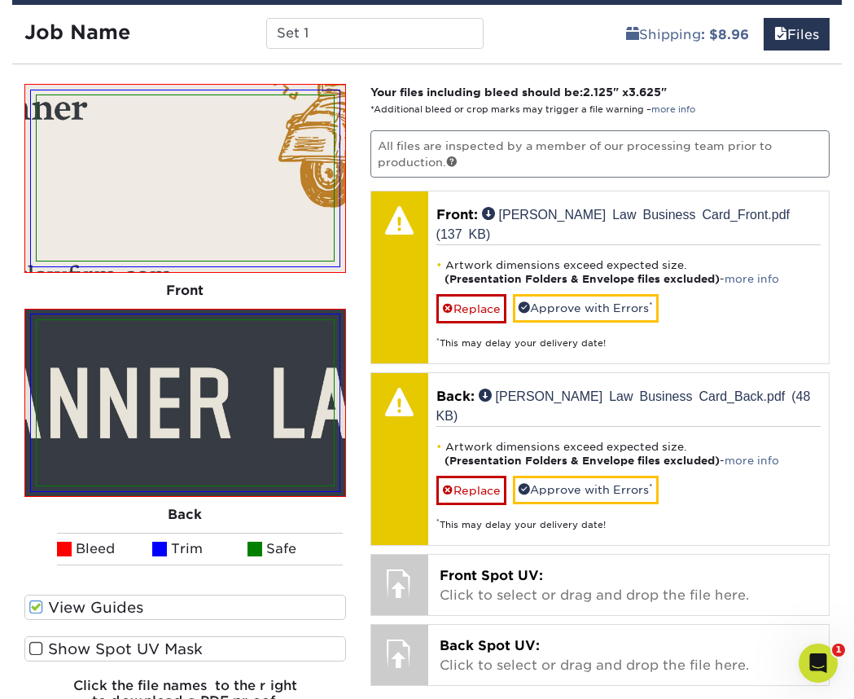
scroll to position [1238, 0]
